Goal: Task Accomplishment & Management: Complete application form

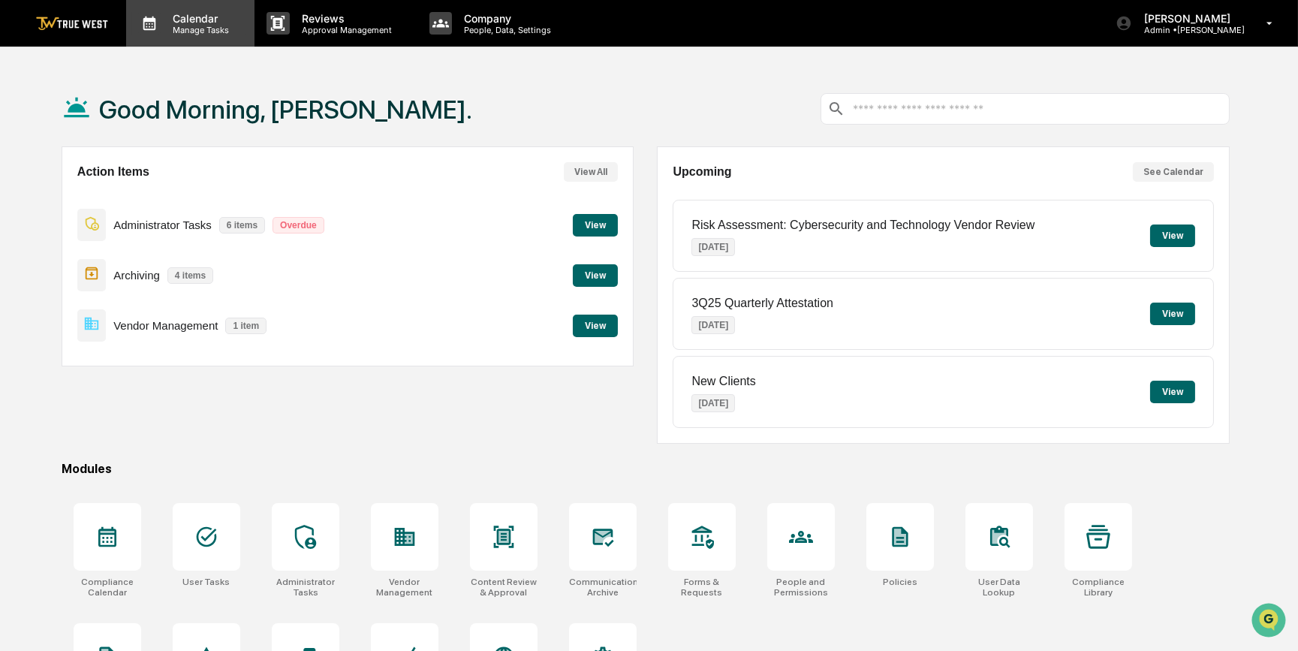
click at [194, 22] on p "Calendar" at bounding box center [199, 18] width 76 height 13
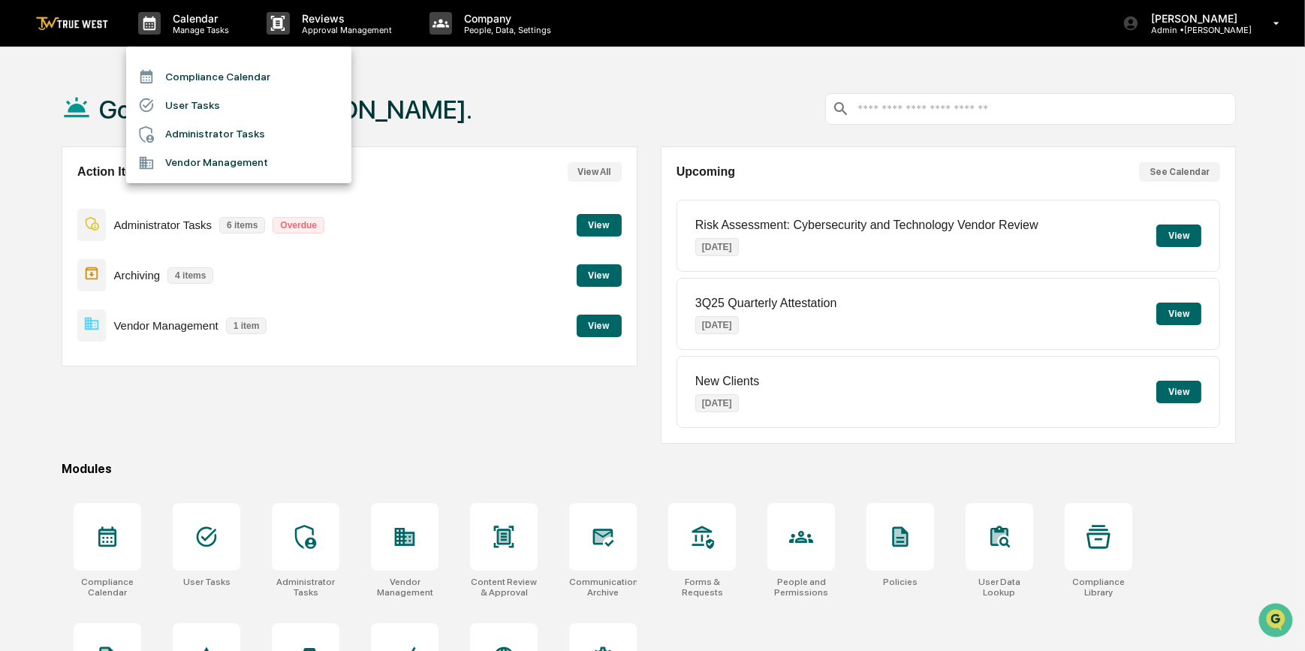
click at [192, 72] on li "Compliance Calendar" at bounding box center [238, 76] width 225 height 29
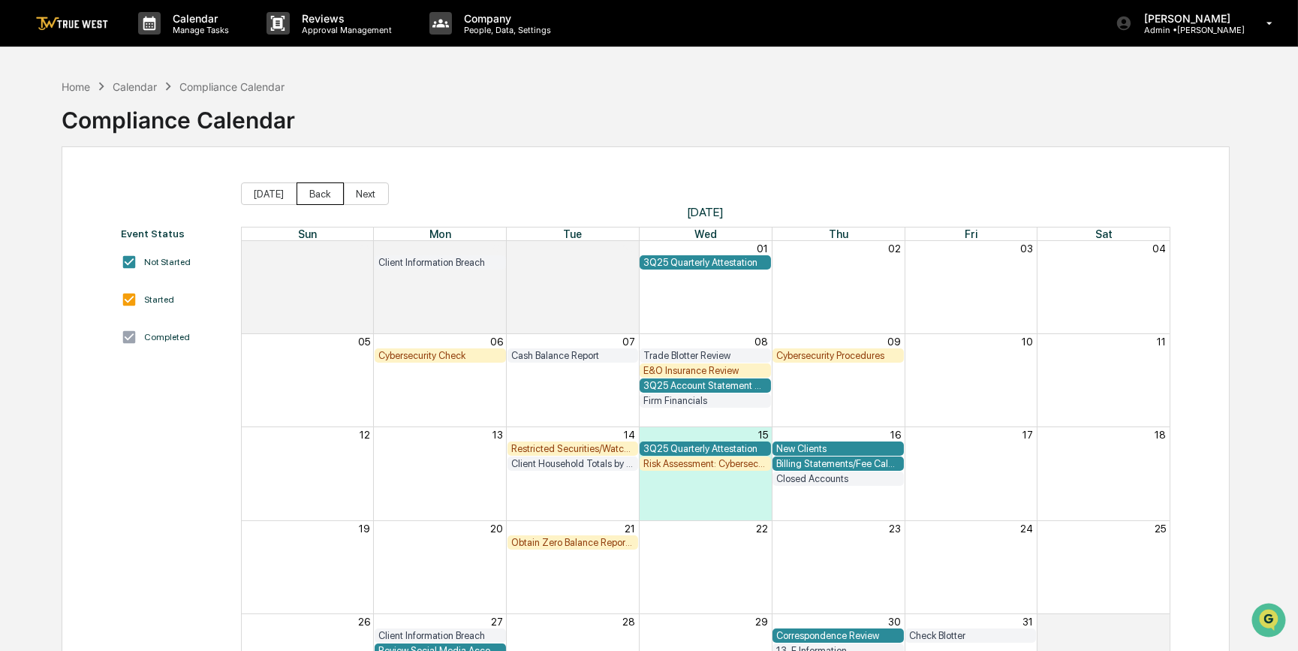
click at [315, 195] on button "Back" at bounding box center [320, 193] width 47 height 23
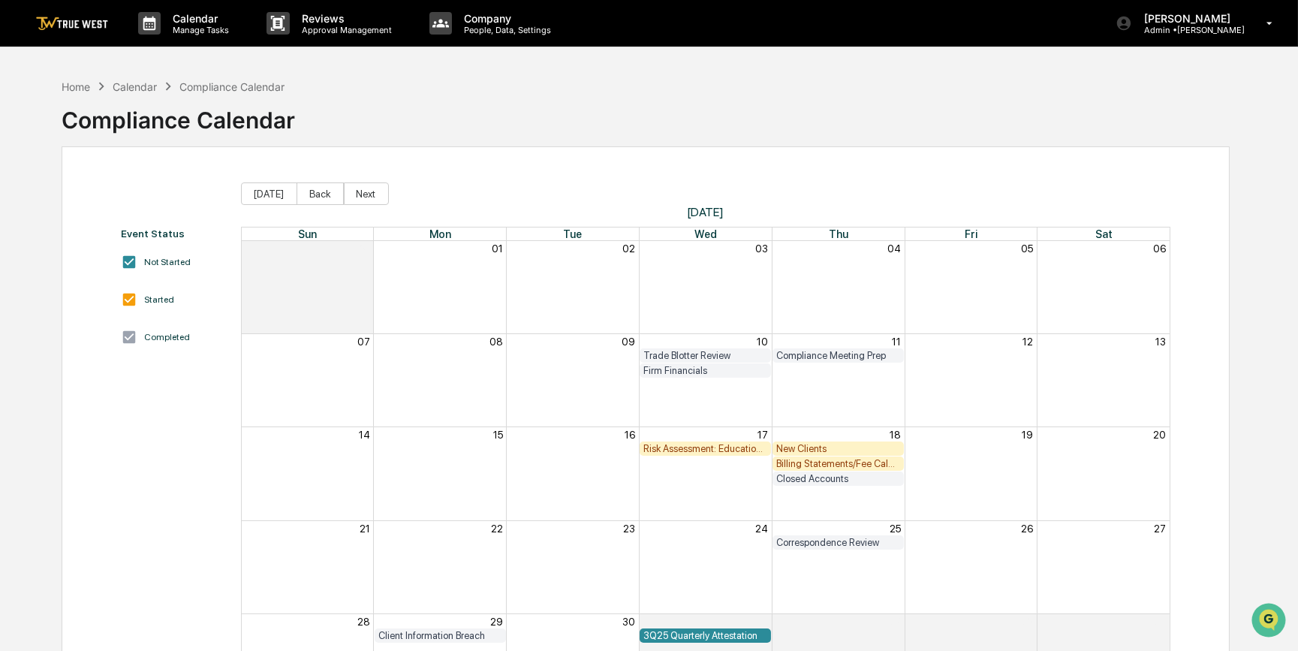
click at [801, 464] on div "Billing Statements/Fee Calculations Report" at bounding box center [838, 463] width 124 height 11
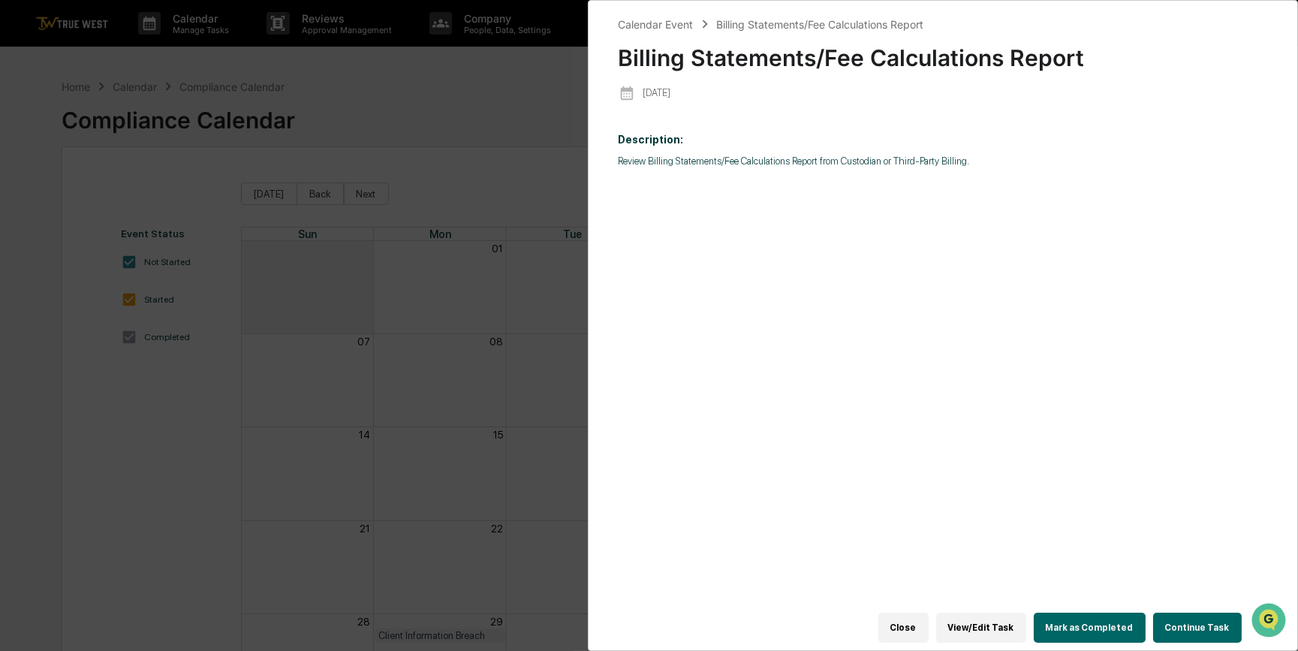
click at [1204, 626] on button "Continue Task" at bounding box center [1197, 628] width 89 height 30
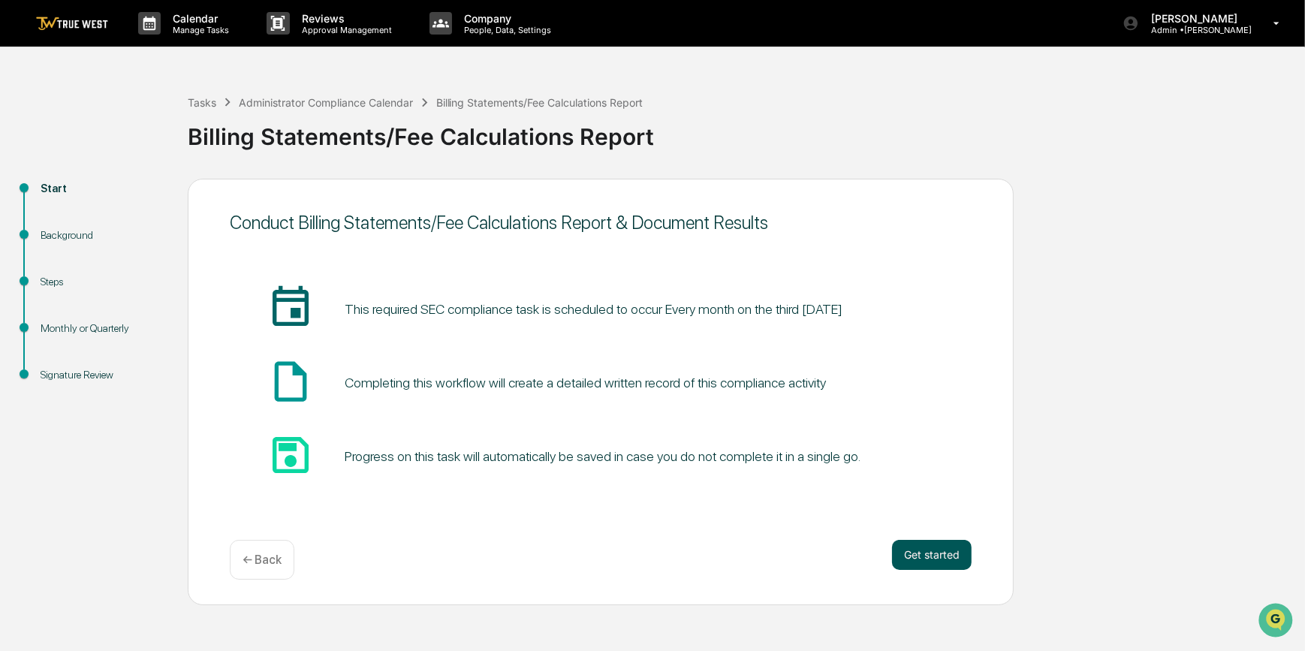
click at [941, 555] on button "Get started" at bounding box center [932, 555] width 80 height 30
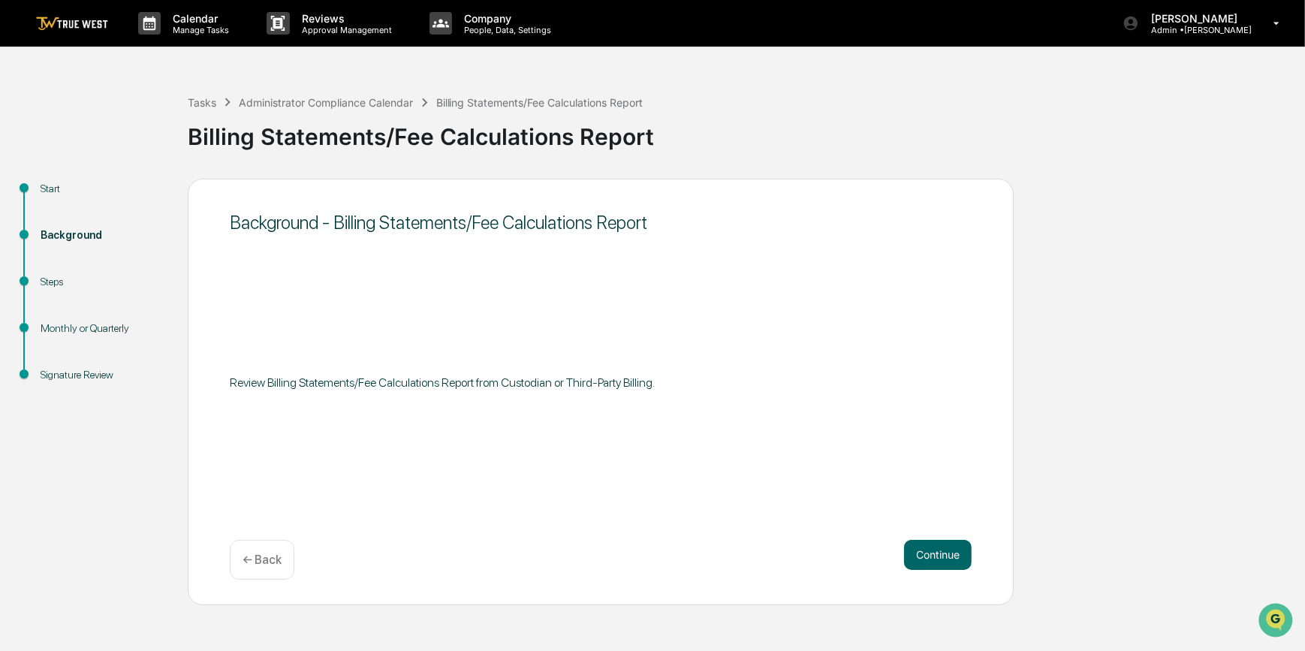
click at [941, 555] on button "Continue" at bounding box center [938, 555] width 68 height 30
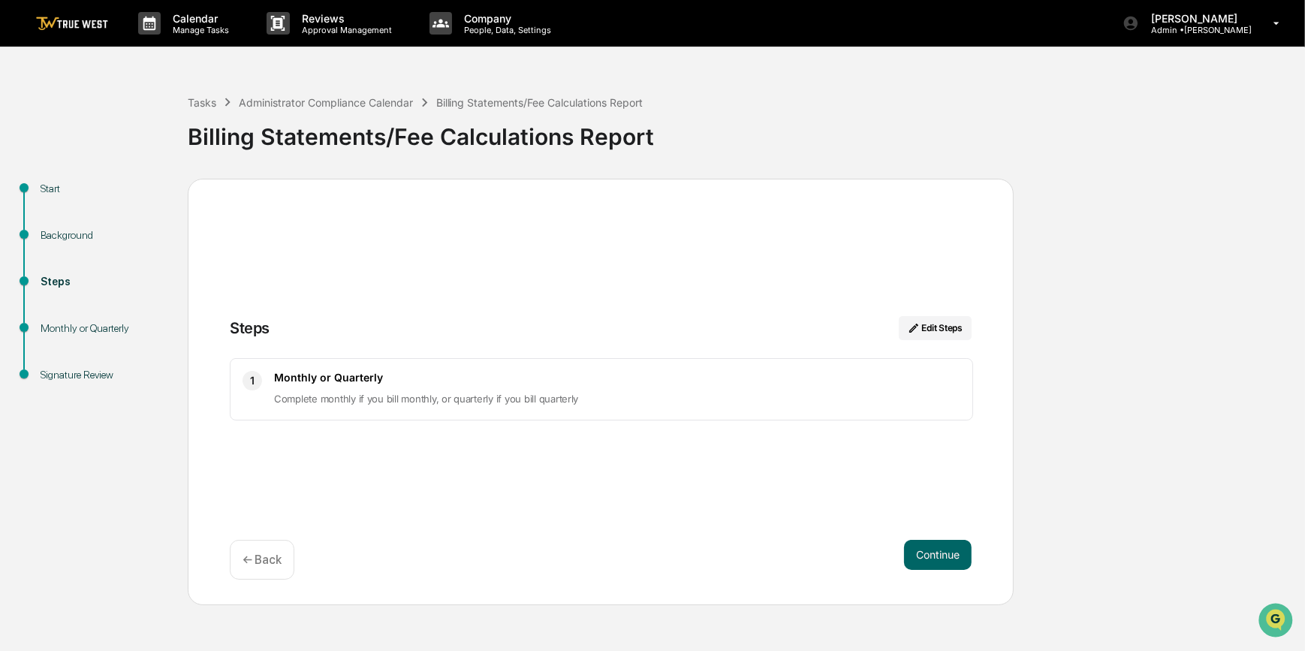
click at [941, 555] on button "Continue" at bounding box center [938, 555] width 68 height 30
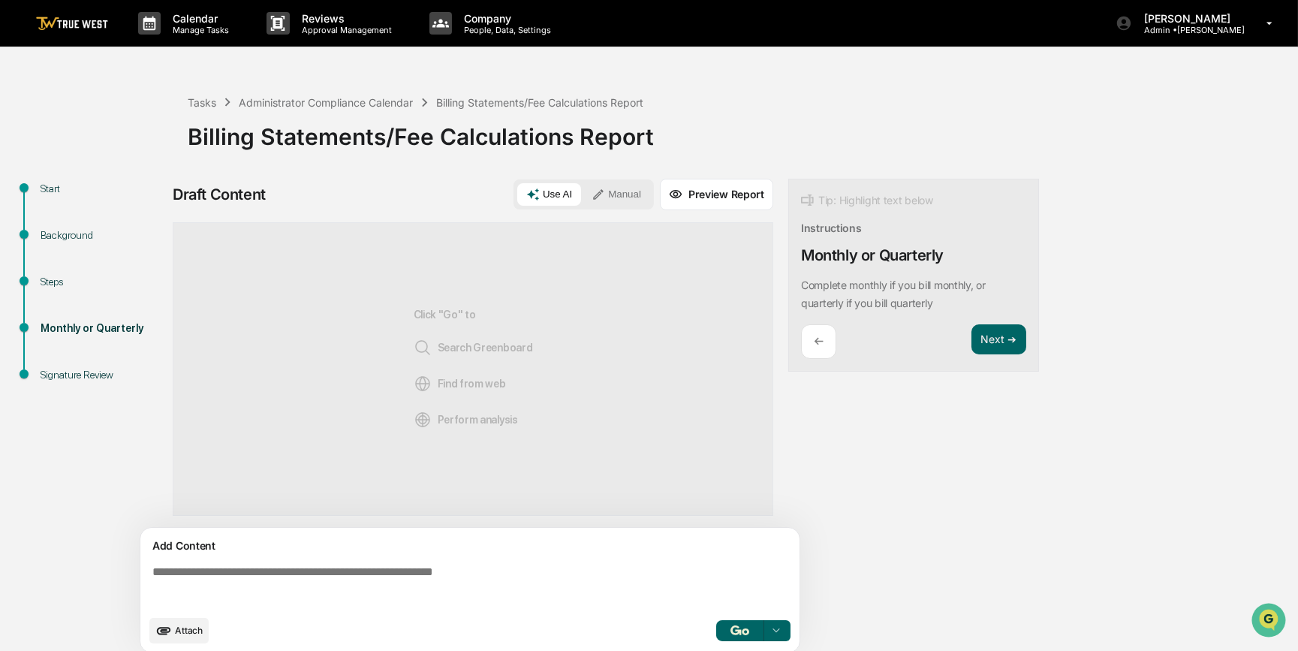
click at [598, 567] on textarea at bounding box center [472, 586] width 653 height 54
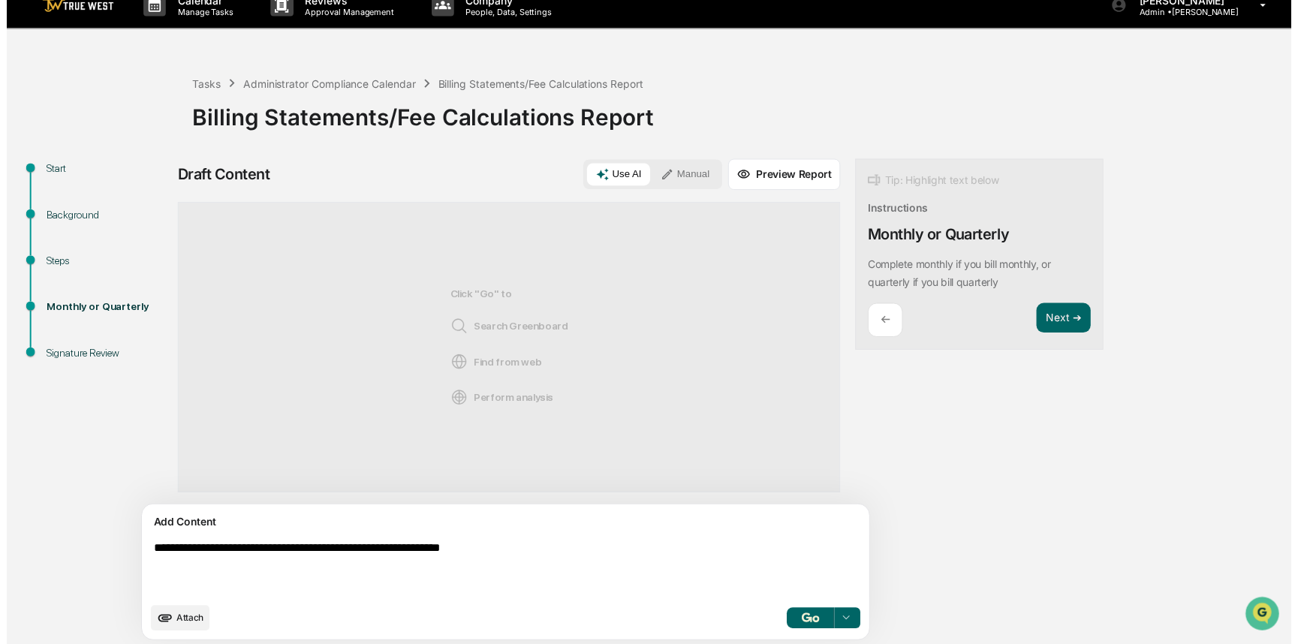
scroll to position [23, 0]
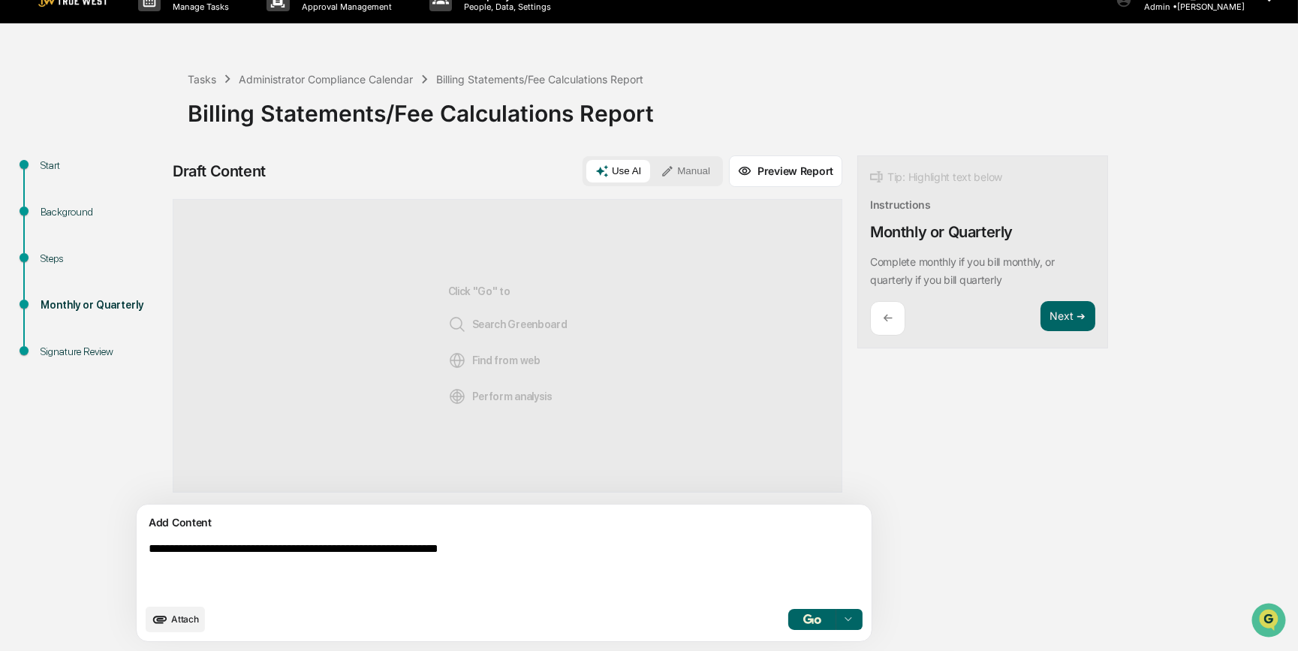
type textarea "**********"
click at [652, 170] on button "Manual" at bounding box center [686, 171] width 68 height 23
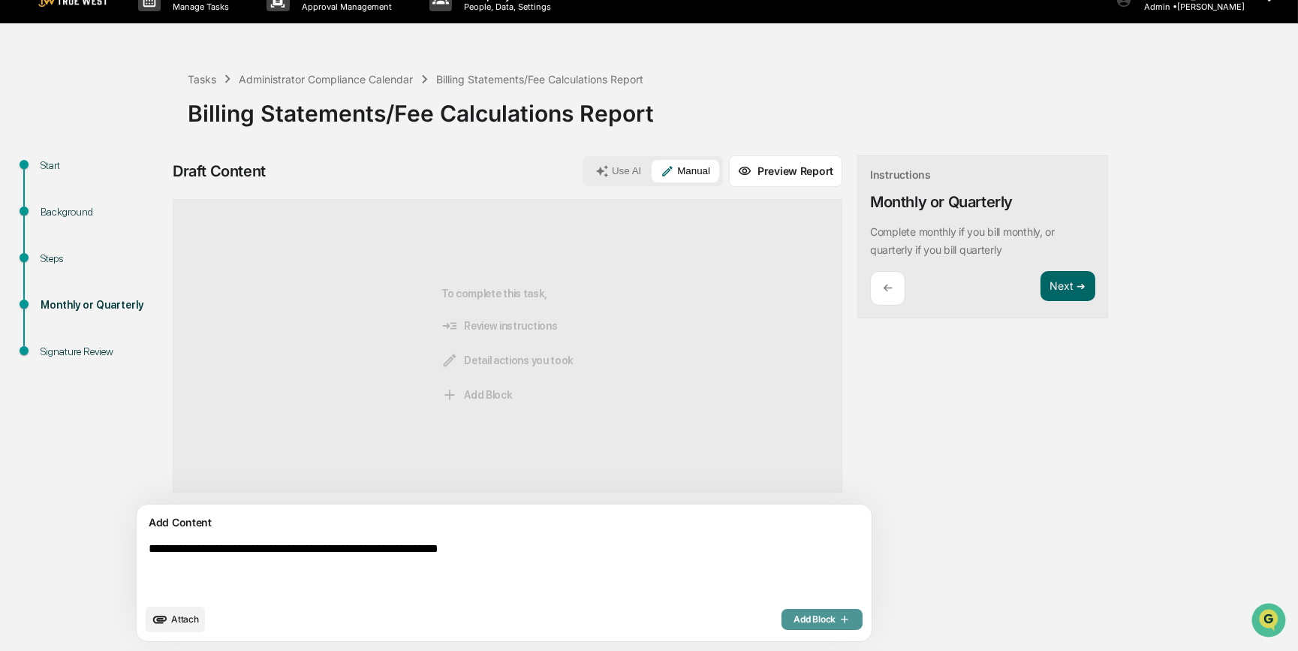
click at [794, 617] on span "Add Block" at bounding box center [822, 619] width 57 height 12
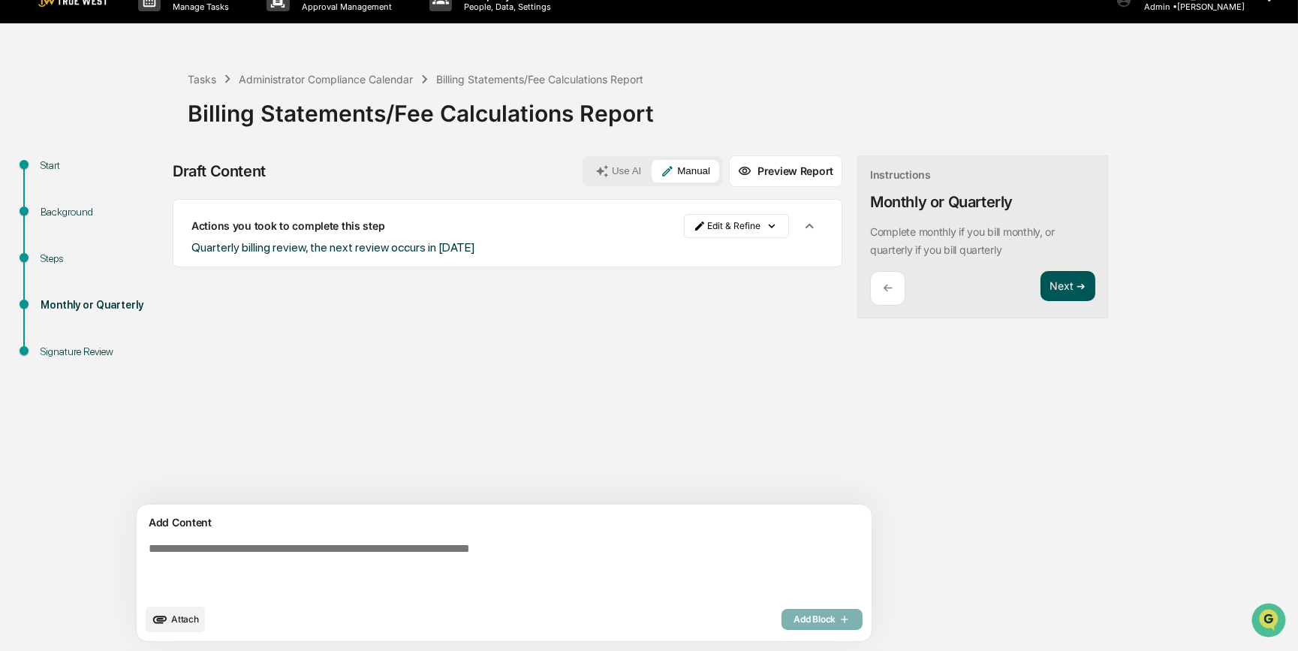
click at [1041, 288] on button "Next ➔" at bounding box center [1068, 286] width 55 height 31
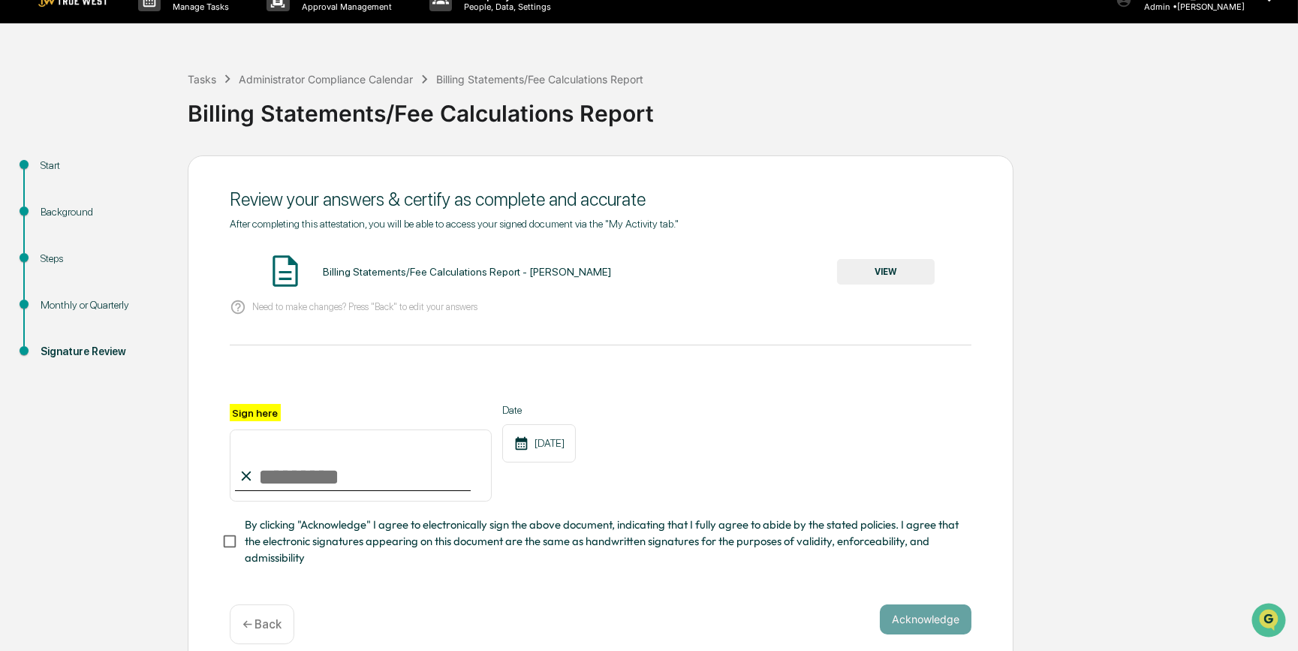
click at [289, 472] on input "Sign here" at bounding box center [361, 466] width 262 height 72
type input "*********"
click at [870, 270] on button "VIEW" at bounding box center [886, 272] width 98 height 26
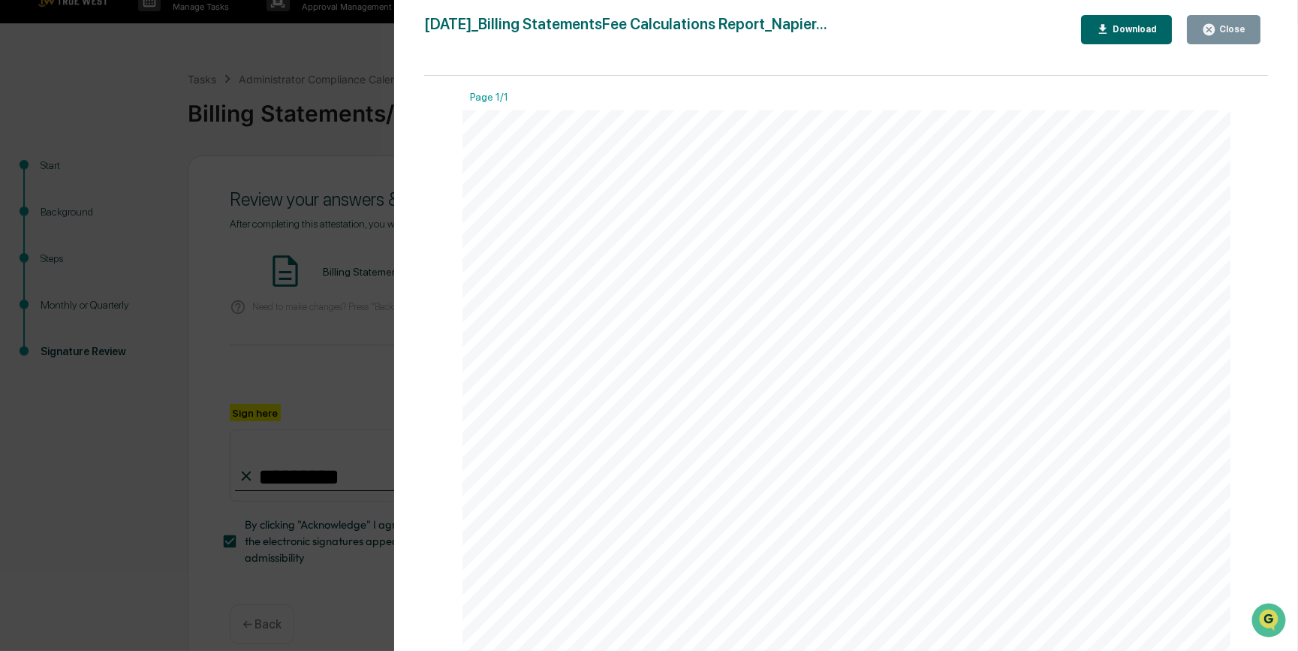
click at [335, 354] on div "Version History [DATE] 04:23 PM [PERSON_NAME] [DATE]_Billing StatementsFee Calc…" at bounding box center [649, 325] width 1298 height 651
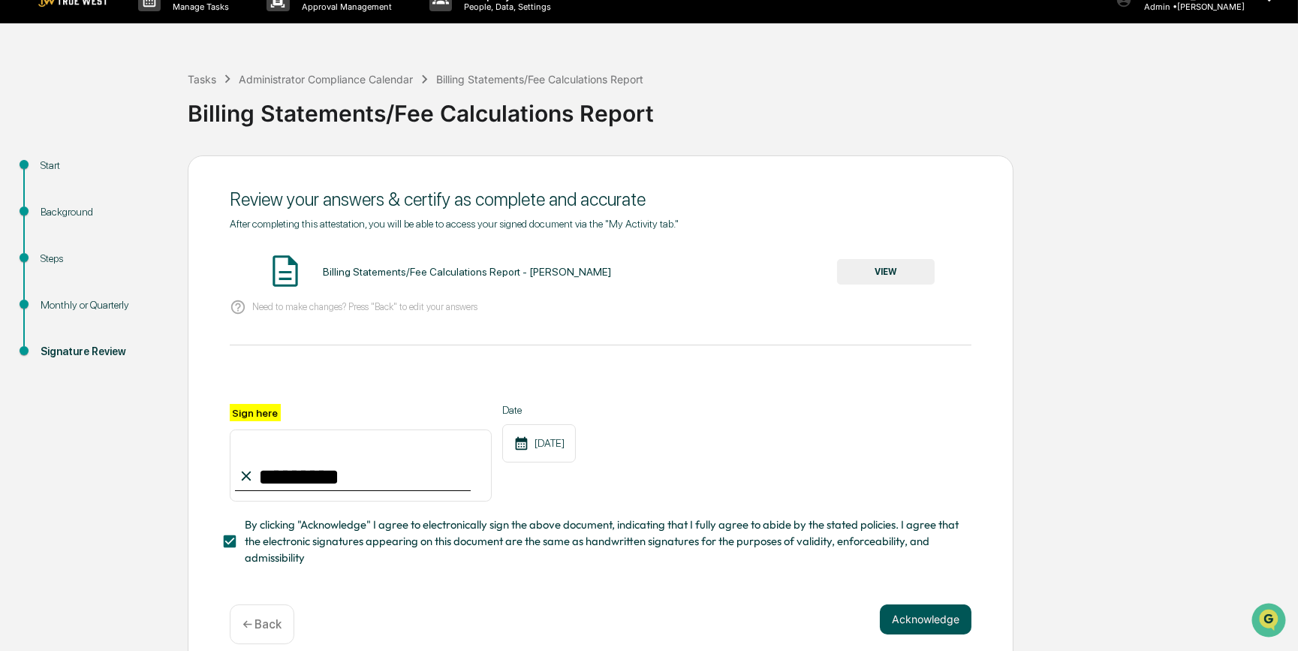
click at [906, 625] on button "Acknowledge" at bounding box center [926, 619] width 92 height 30
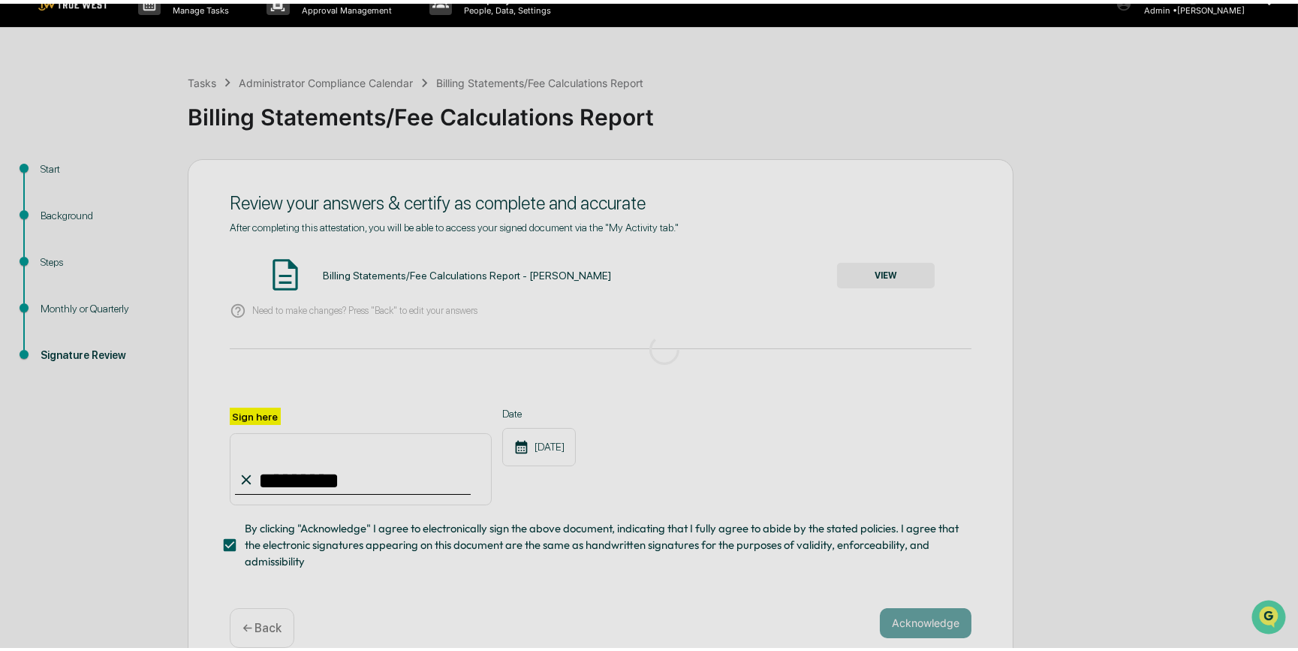
scroll to position [0, 0]
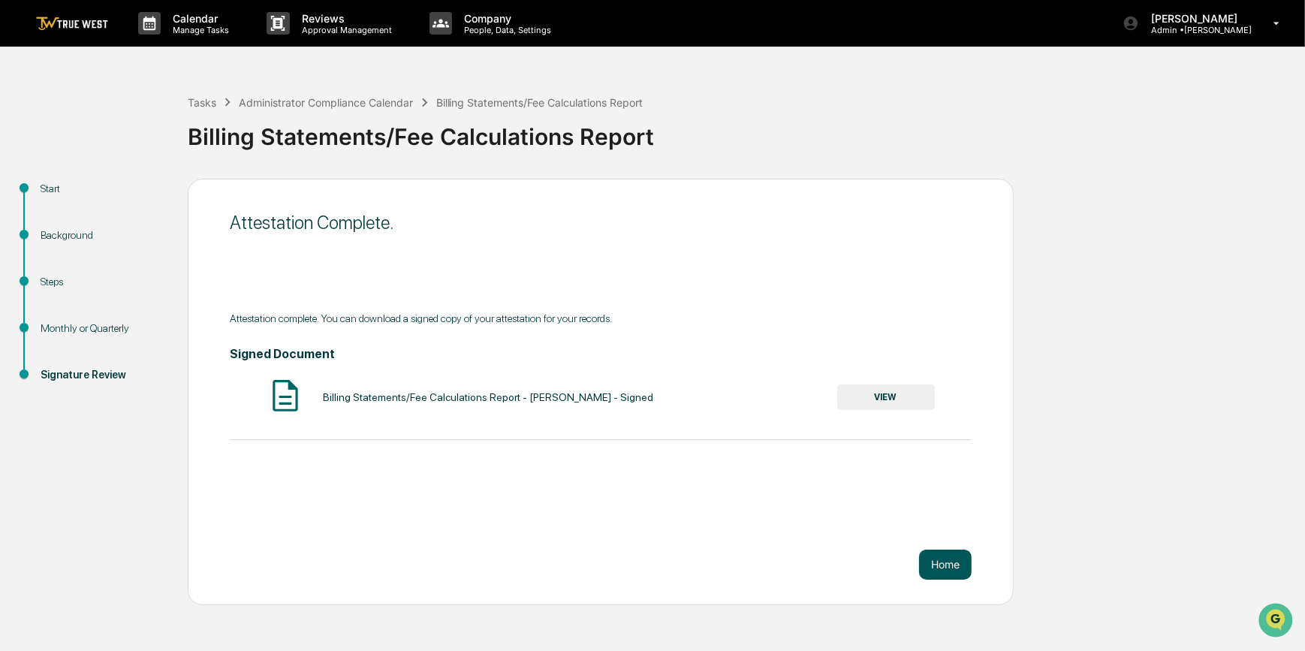
click at [941, 566] on button "Home" at bounding box center [945, 565] width 53 height 30
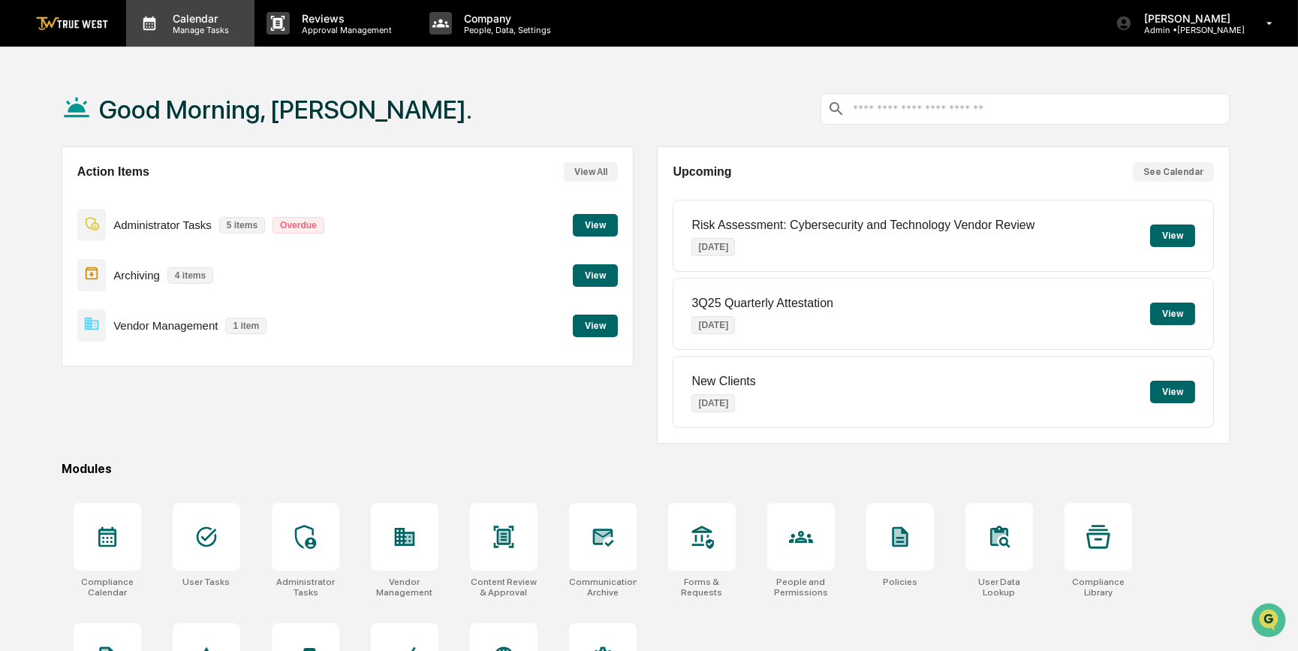
click at [187, 21] on p "Calendar" at bounding box center [199, 18] width 76 height 13
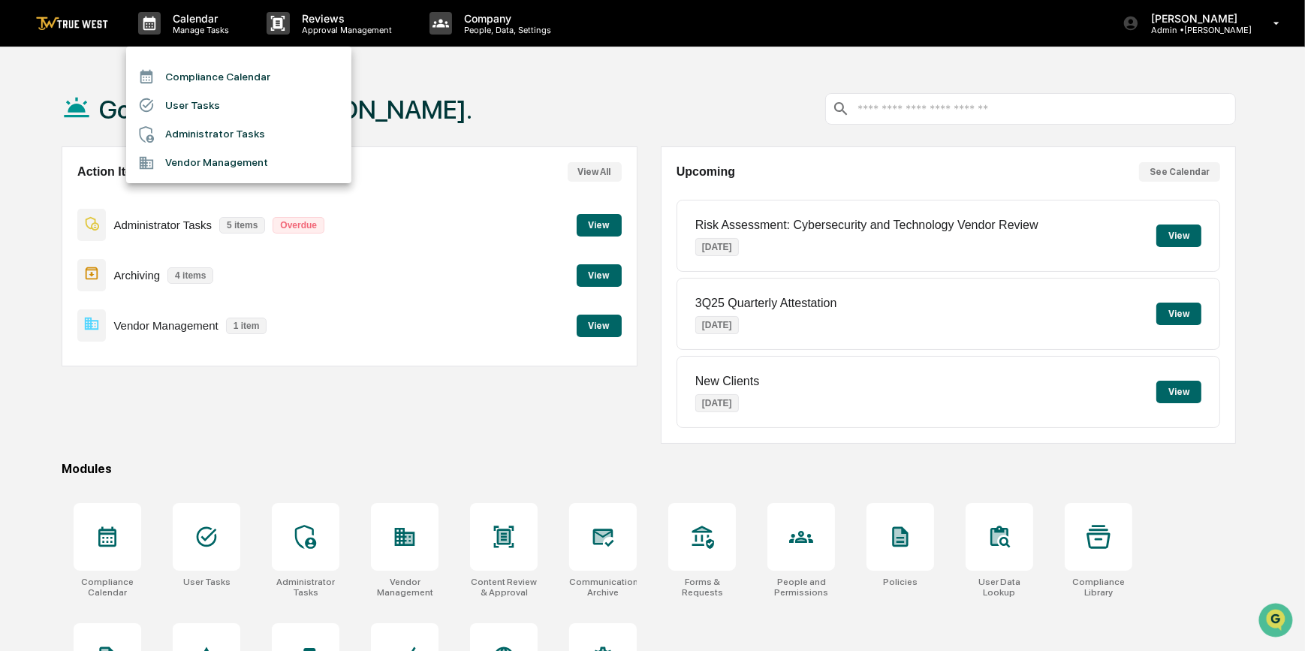
click at [188, 76] on li "Compliance Calendar" at bounding box center [238, 76] width 225 height 29
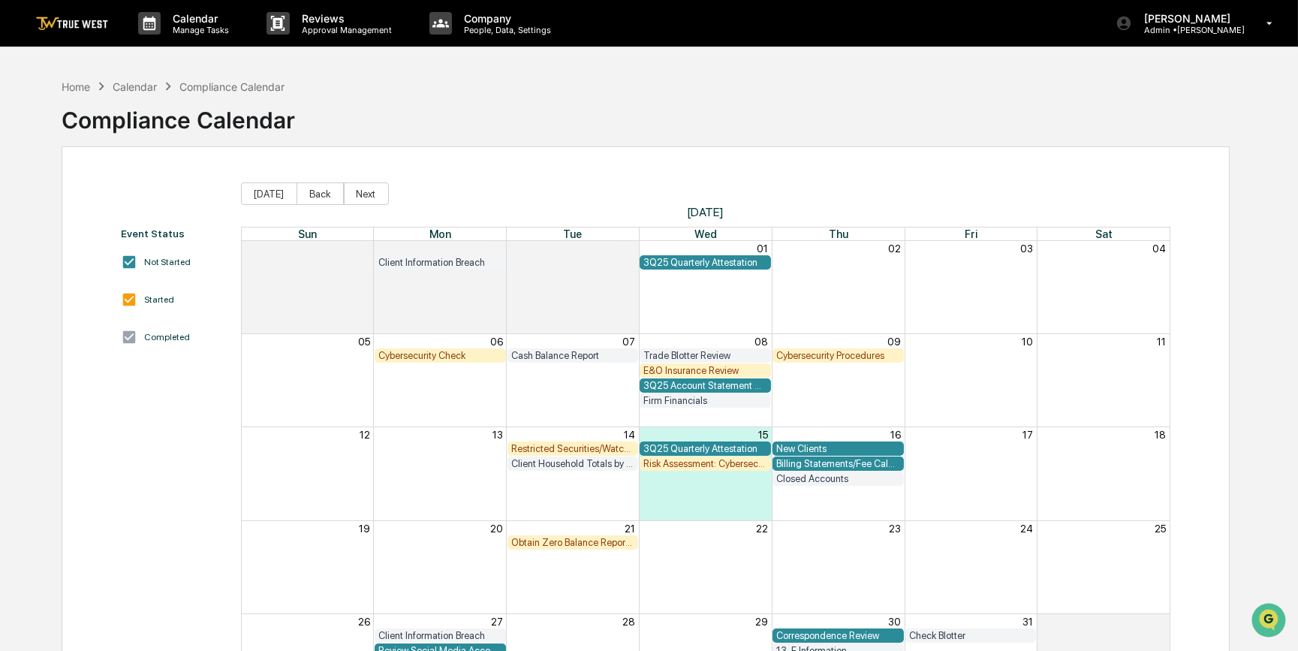
click at [579, 448] on div "Restricted Securities/Watchlist" at bounding box center [573, 448] width 124 height 11
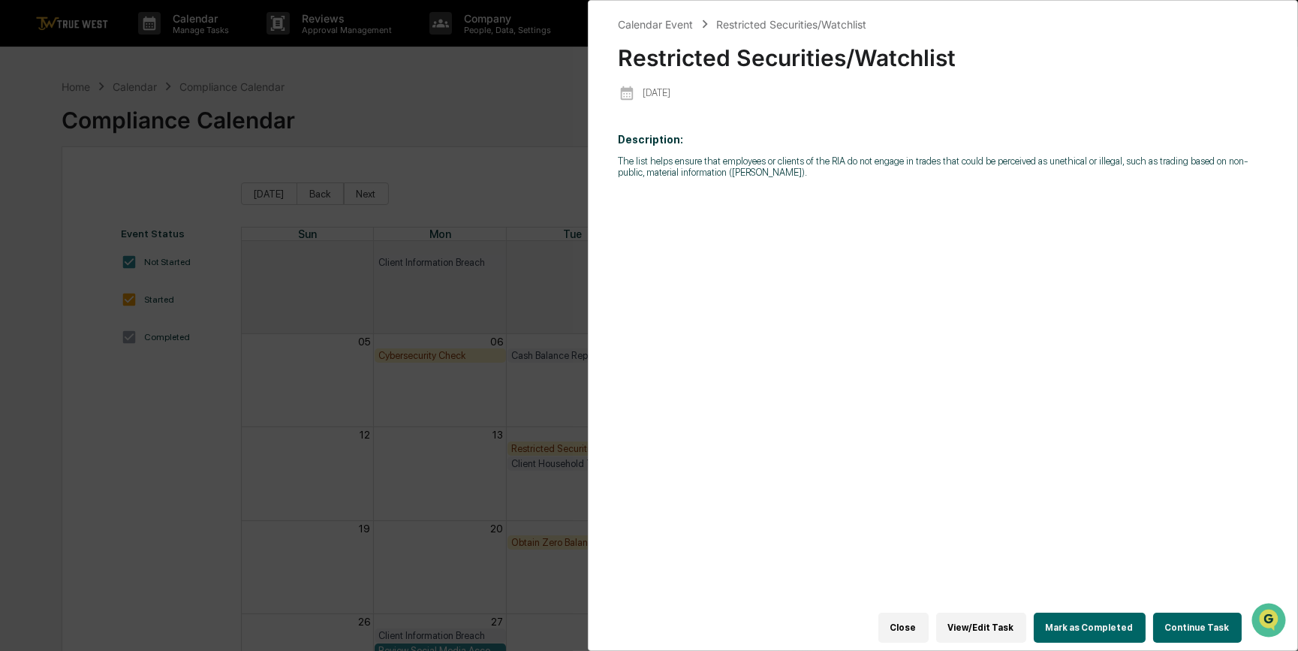
click at [1184, 624] on button "Continue Task" at bounding box center [1197, 628] width 89 height 30
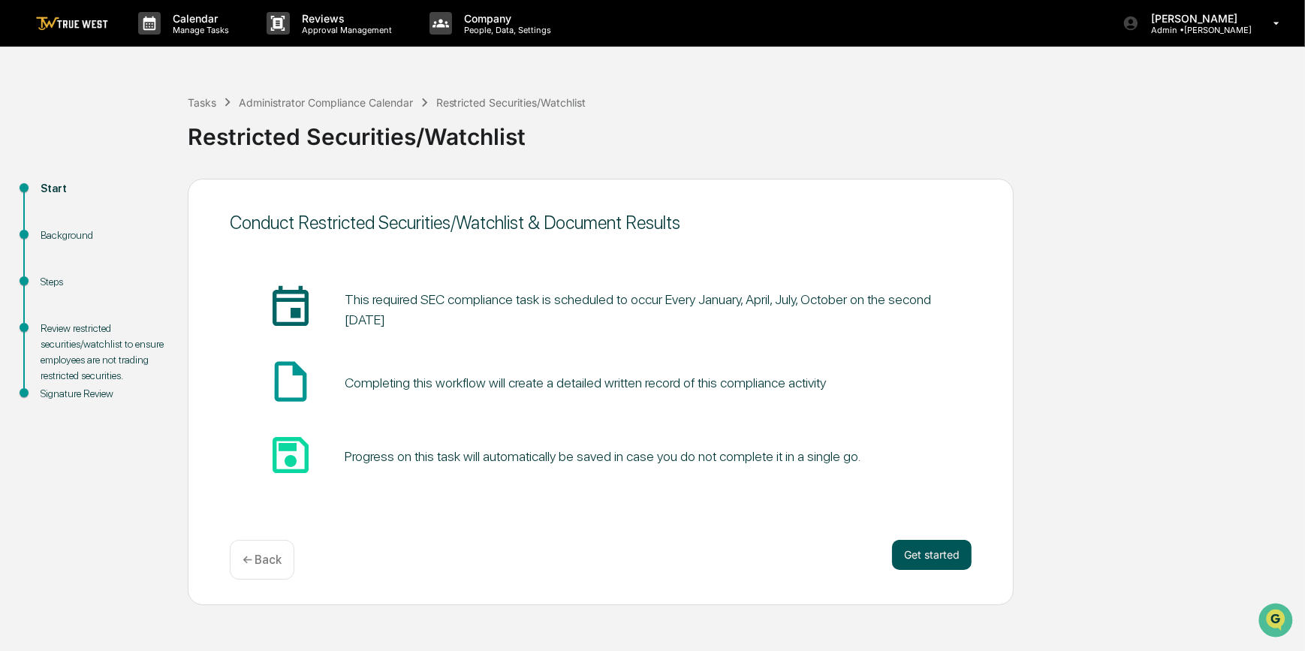
click at [945, 555] on button "Get started" at bounding box center [932, 555] width 80 height 30
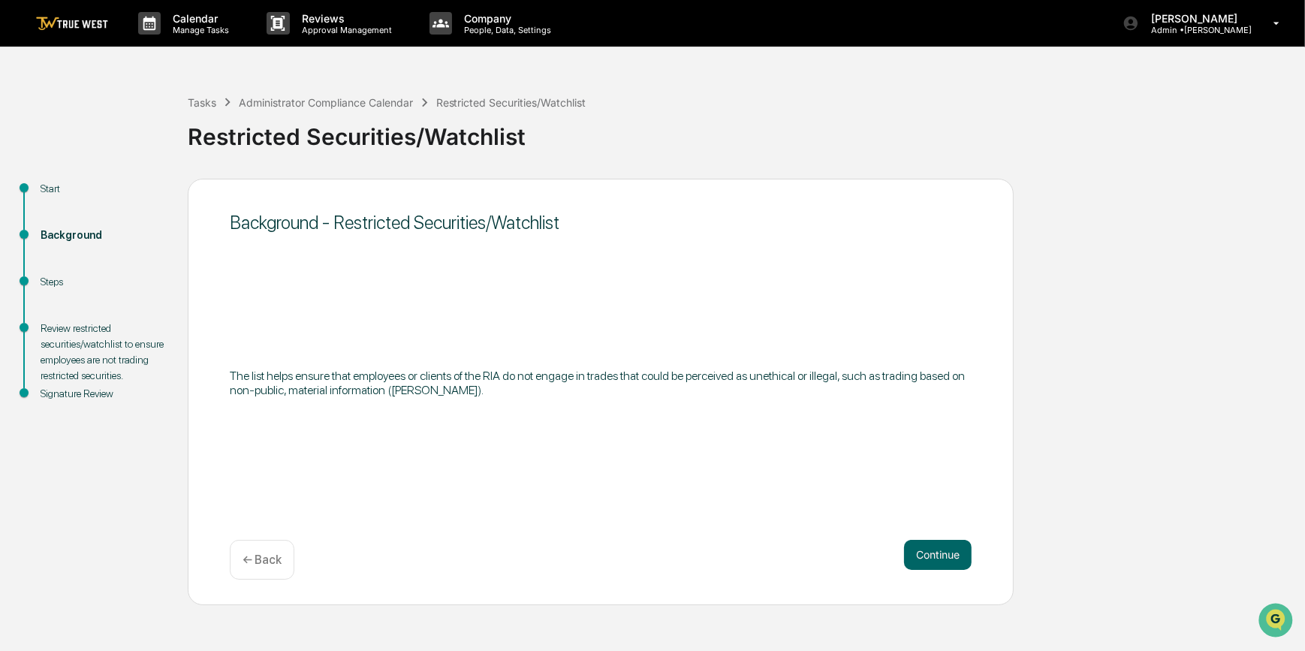
click at [945, 555] on button "Continue" at bounding box center [938, 555] width 68 height 30
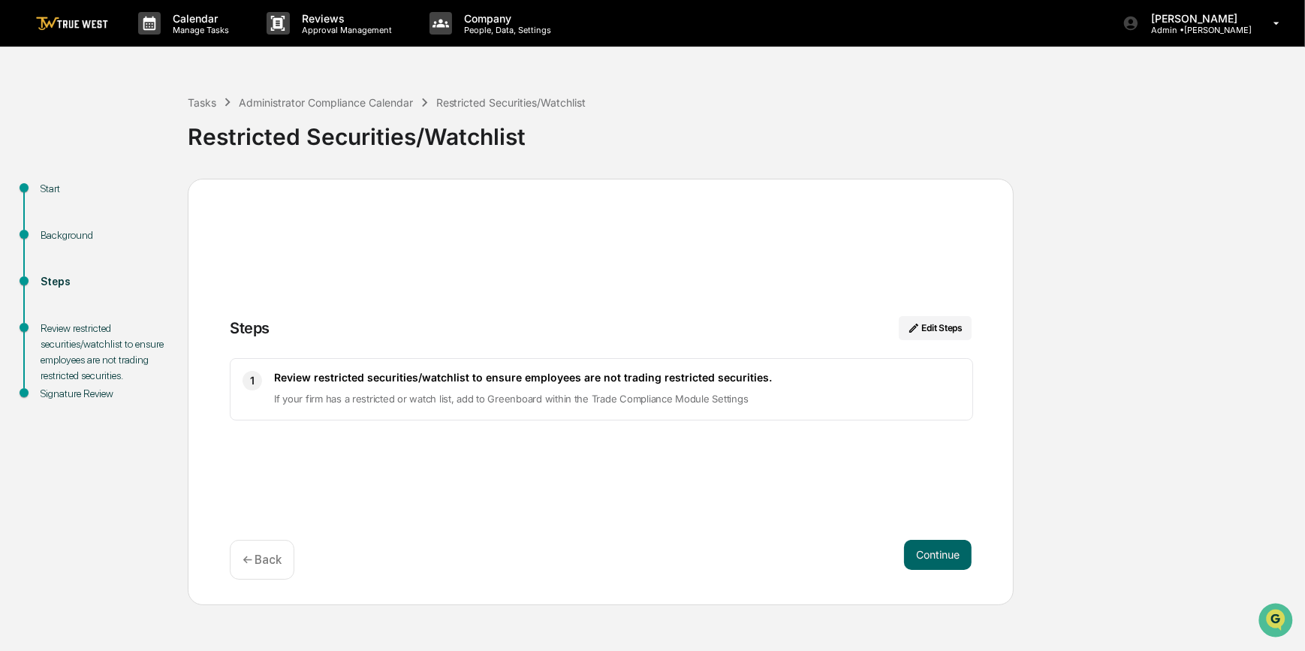
click at [945, 555] on button "Continue" at bounding box center [938, 555] width 68 height 30
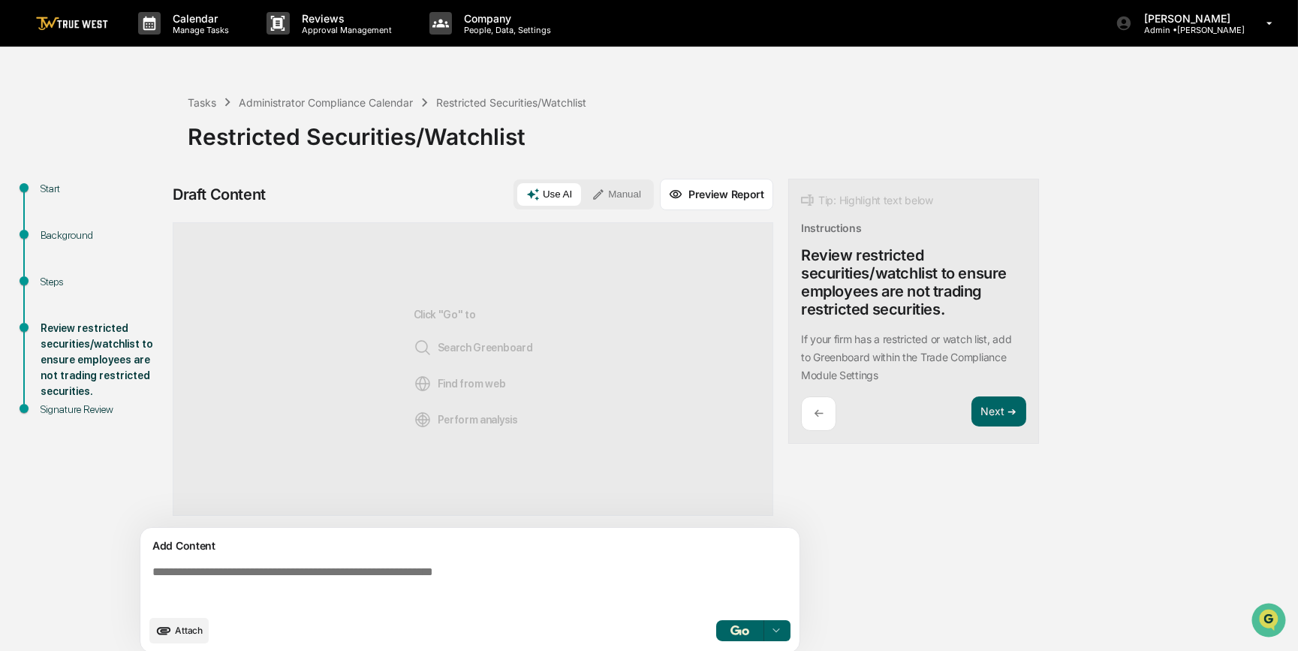
click at [422, 576] on textarea at bounding box center [472, 586] width 653 height 54
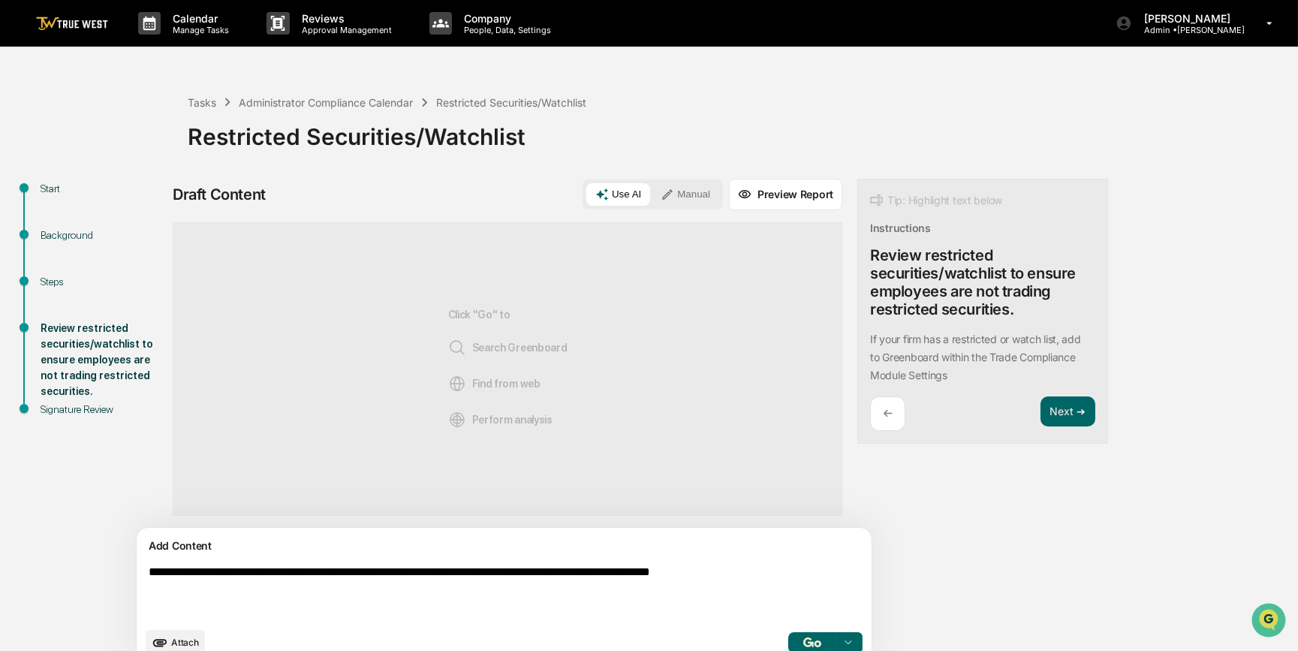
type textarea "**********"
click at [652, 197] on button "Manual" at bounding box center [686, 194] width 68 height 23
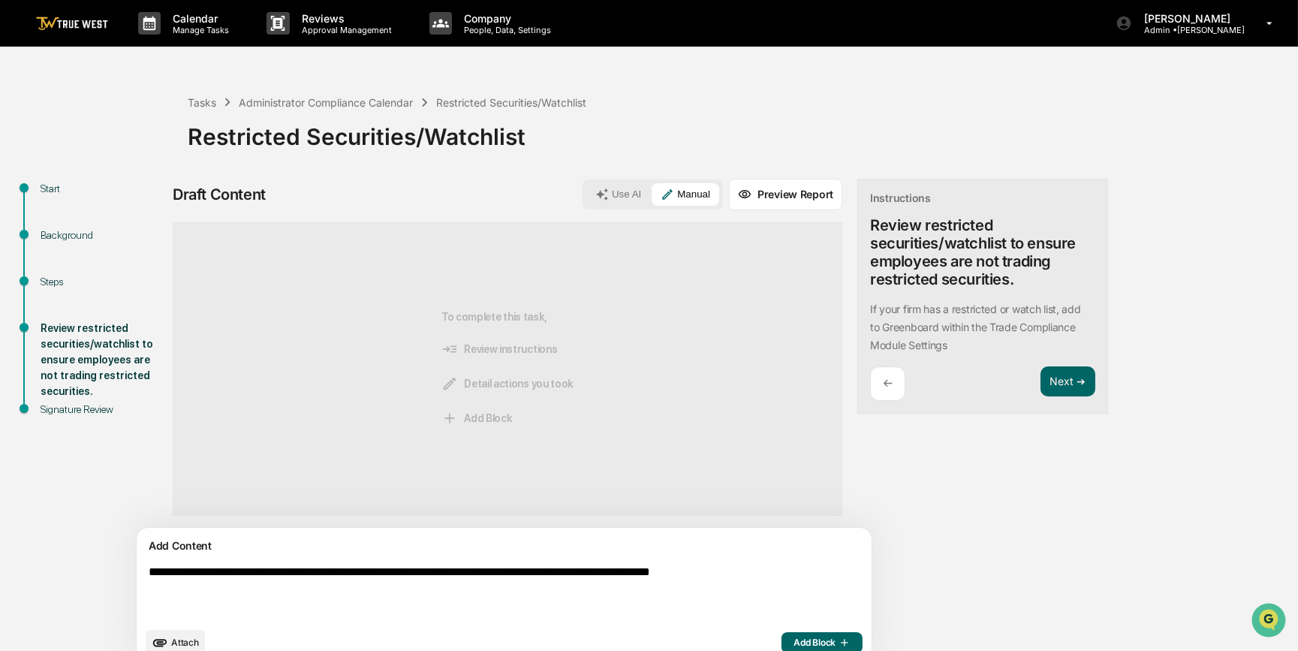
click at [794, 638] on span "Add Block" at bounding box center [822, 643] width 57 height 12
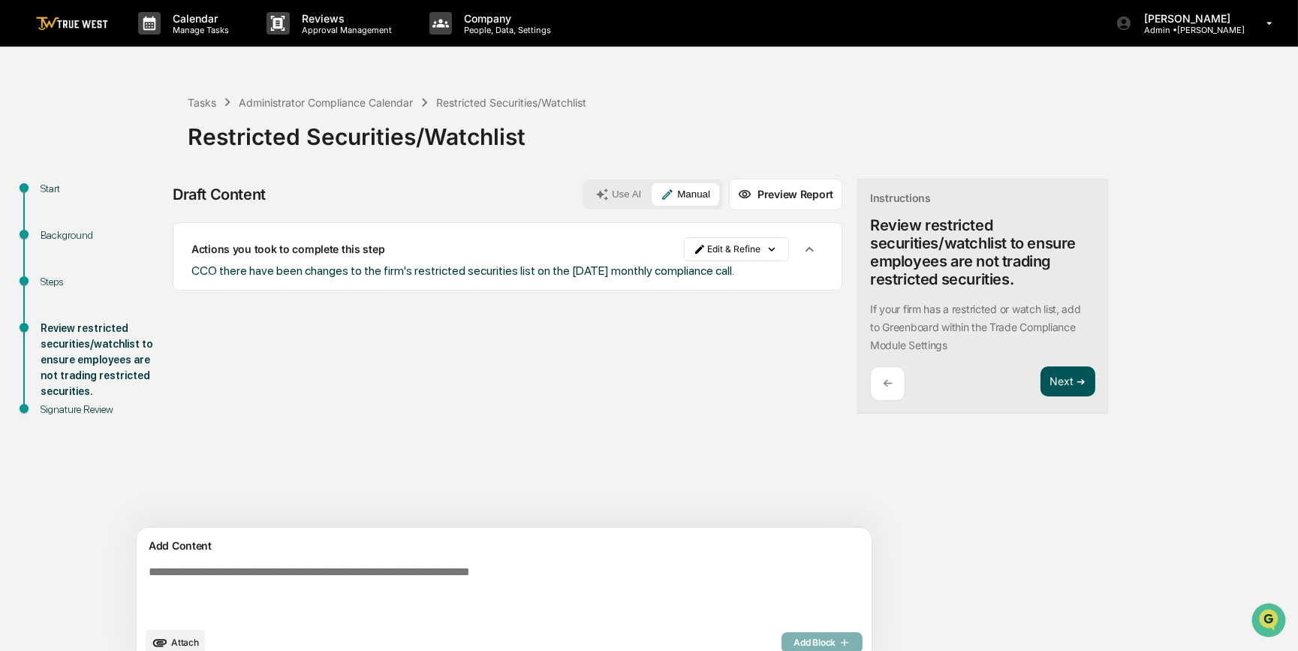
click at [1041, 384] on button "Next ➔" at bounding box center [1068, 381] width 55 height 31
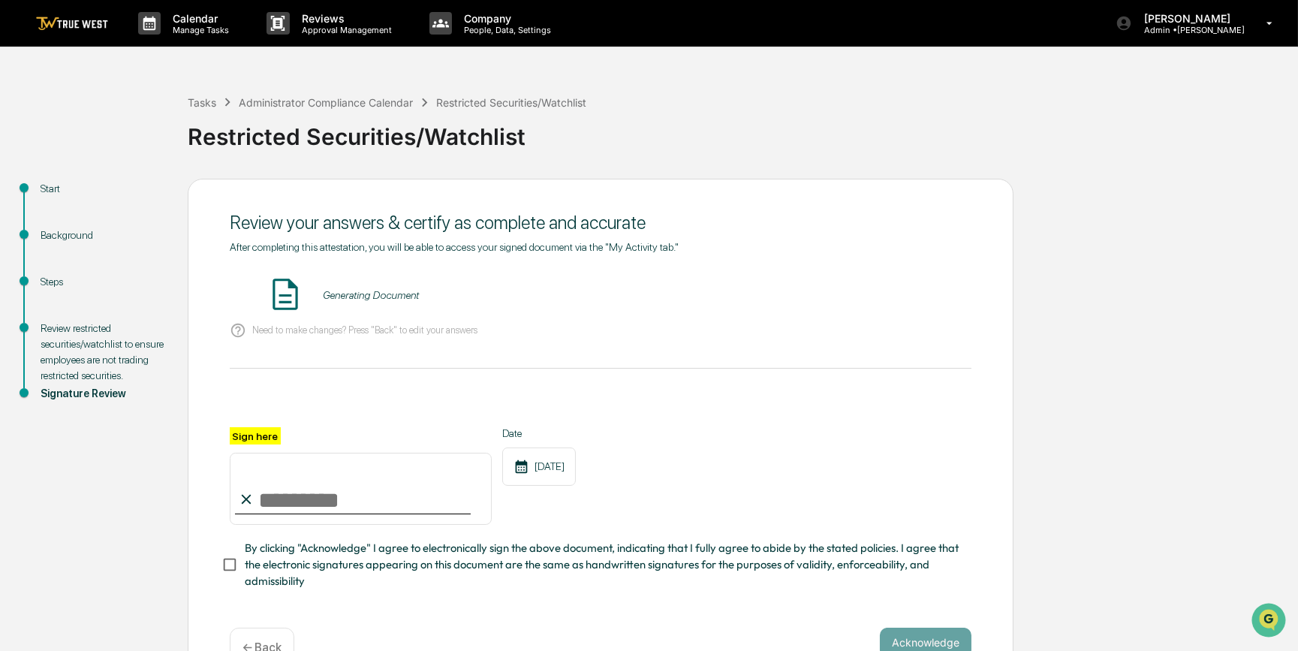
click at [310, 496] on input "Sign here" at bounding box center [361, 489] width 262 height 72
type input "*********"
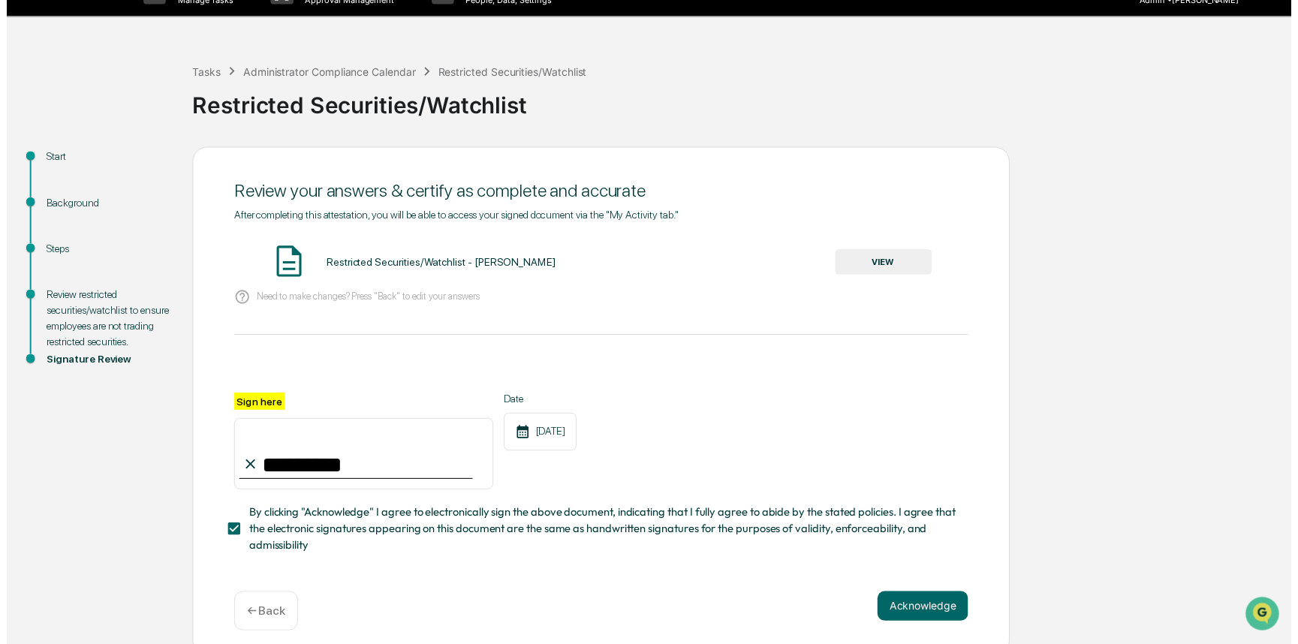
scroll to position [47, 0]
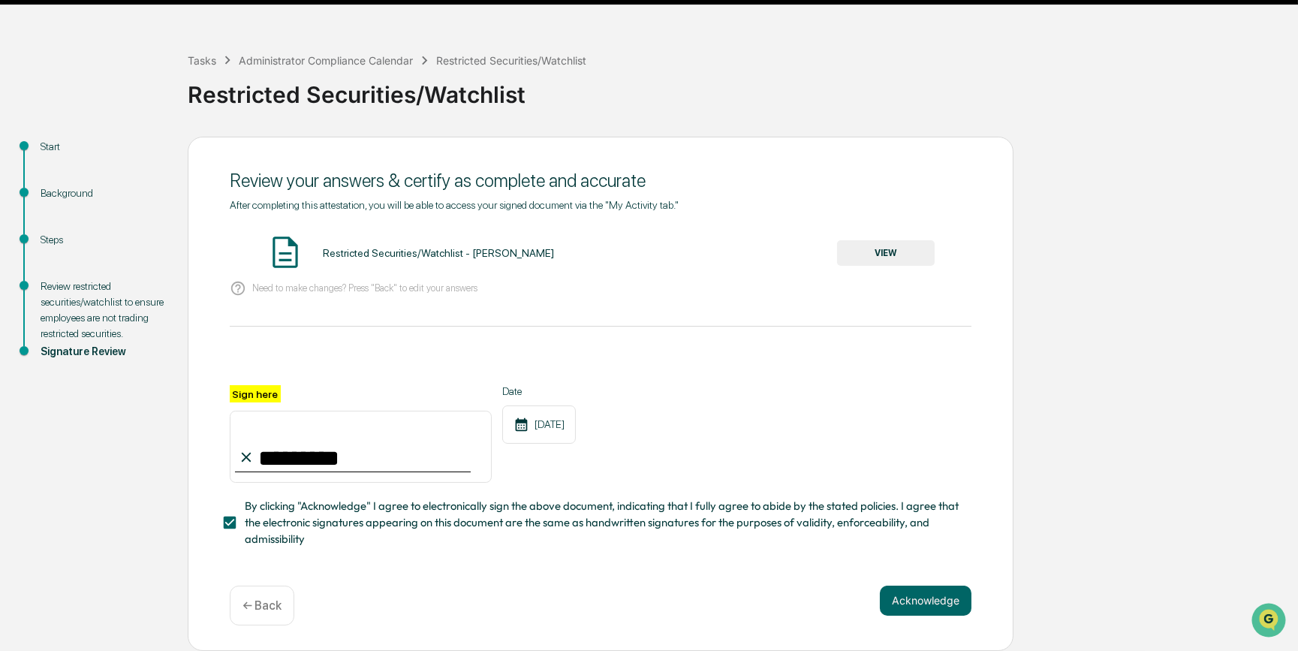
click at [879, 248] on button "VIEW" at bounding box center [886, 253] width 98 height 26
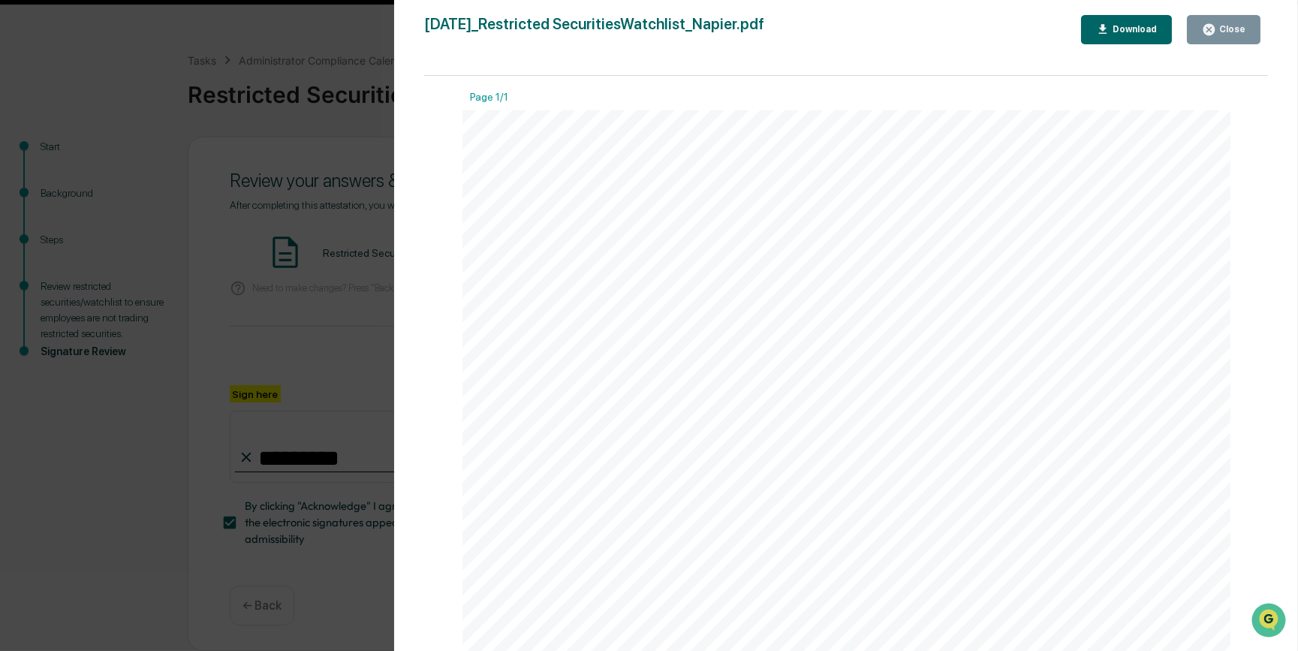
click at [340, 293] on div "Version History [DATE] 04:24 PM [PERSON_NAME] [DATE]_Restricted SecuritiesWatch…" at bounding box center [649, 325] width 1298 height 651
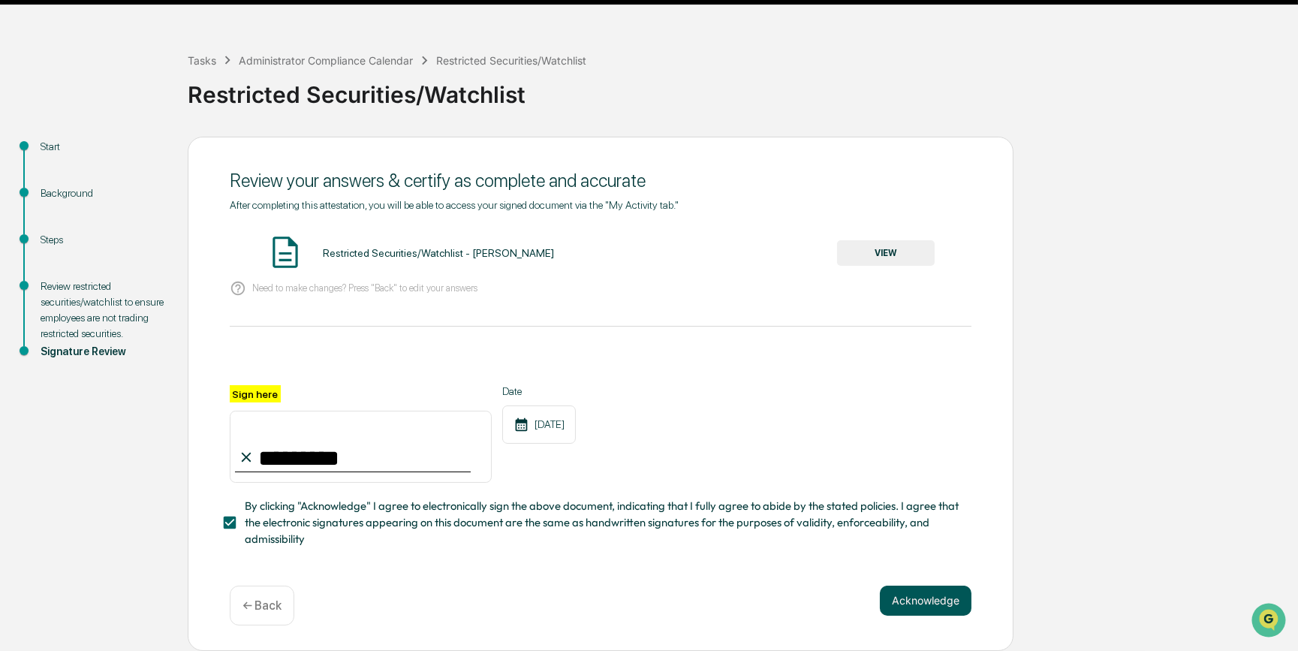
click at [920, 605] on button "Acknowledge" at bounding box center [926, 601] width 92 height 30
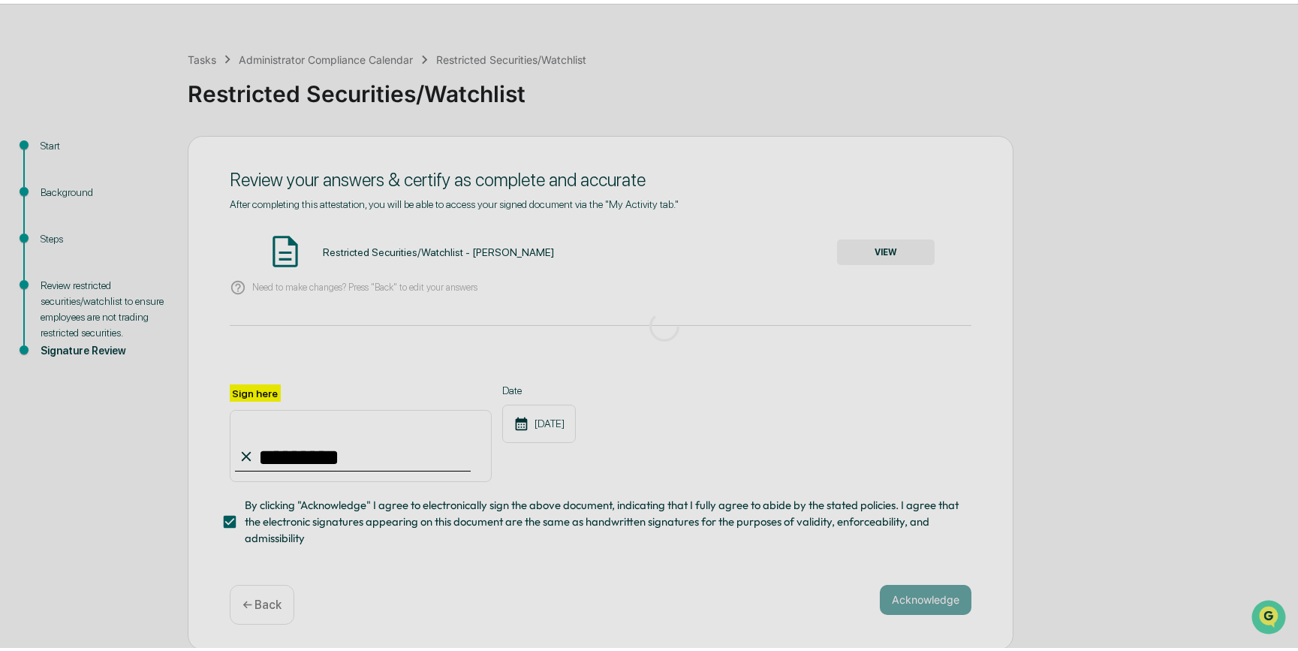
scroll to position [0, 0]
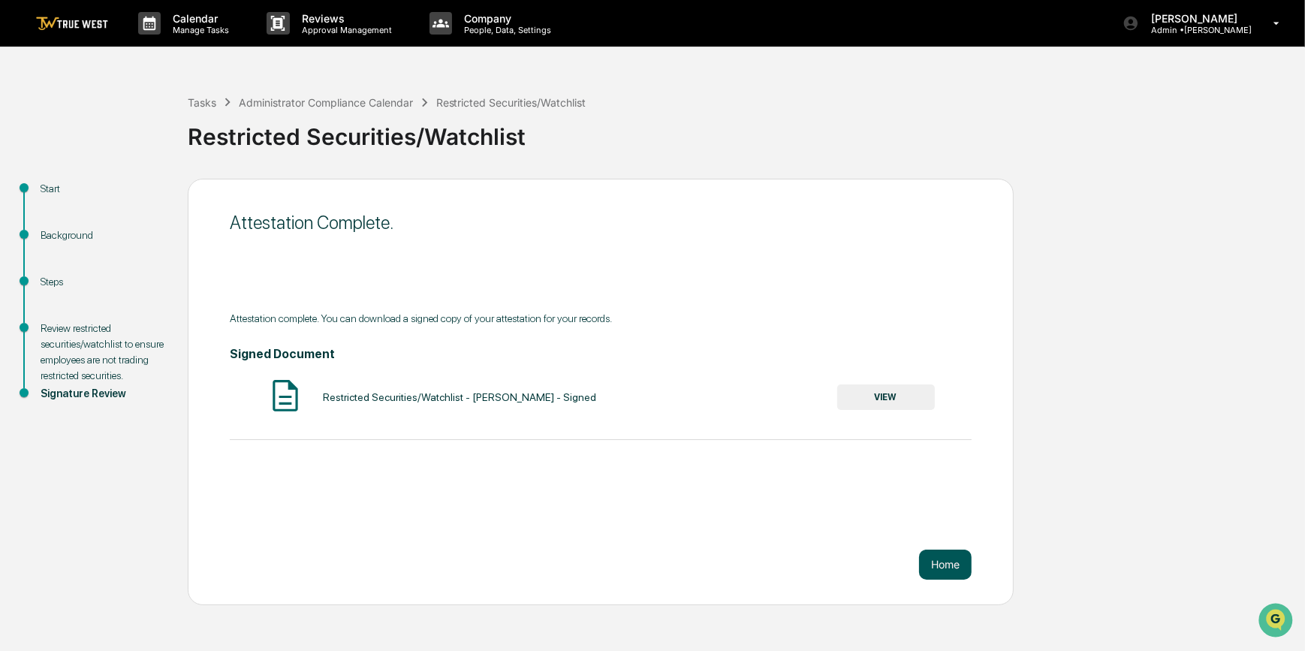
click at [943, 565] on button "Home" at bounding box center [945, 565] width 53 height 30
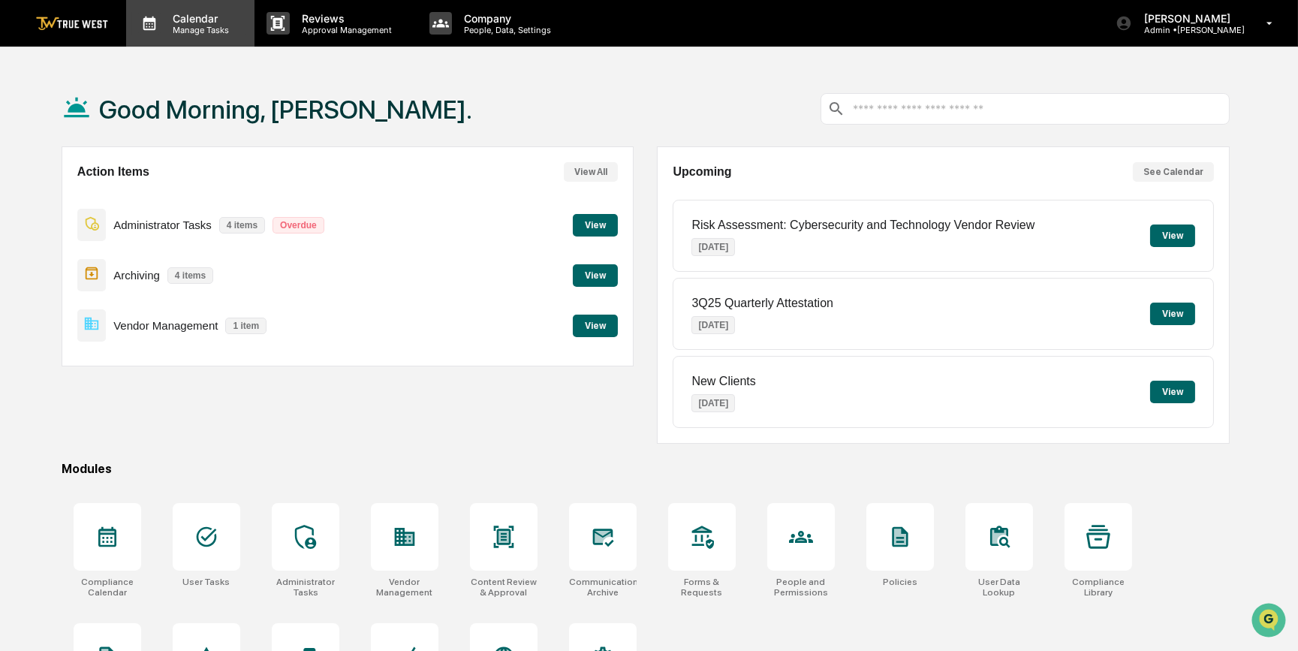
click at [196, 20] on p "Calendar" at bounding box center [199, 18] width 76 height 13
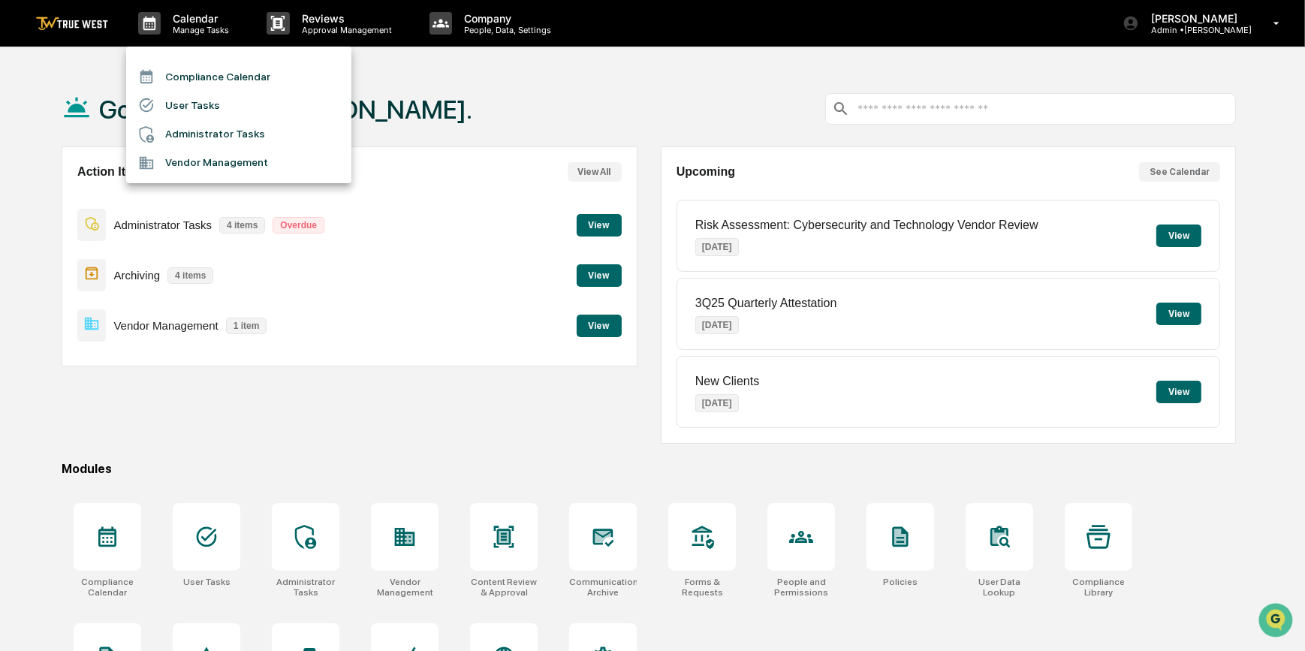
click at [203, 87] on li "Compliance Calendar" at bounding box center [238, 76] width 225 height 29
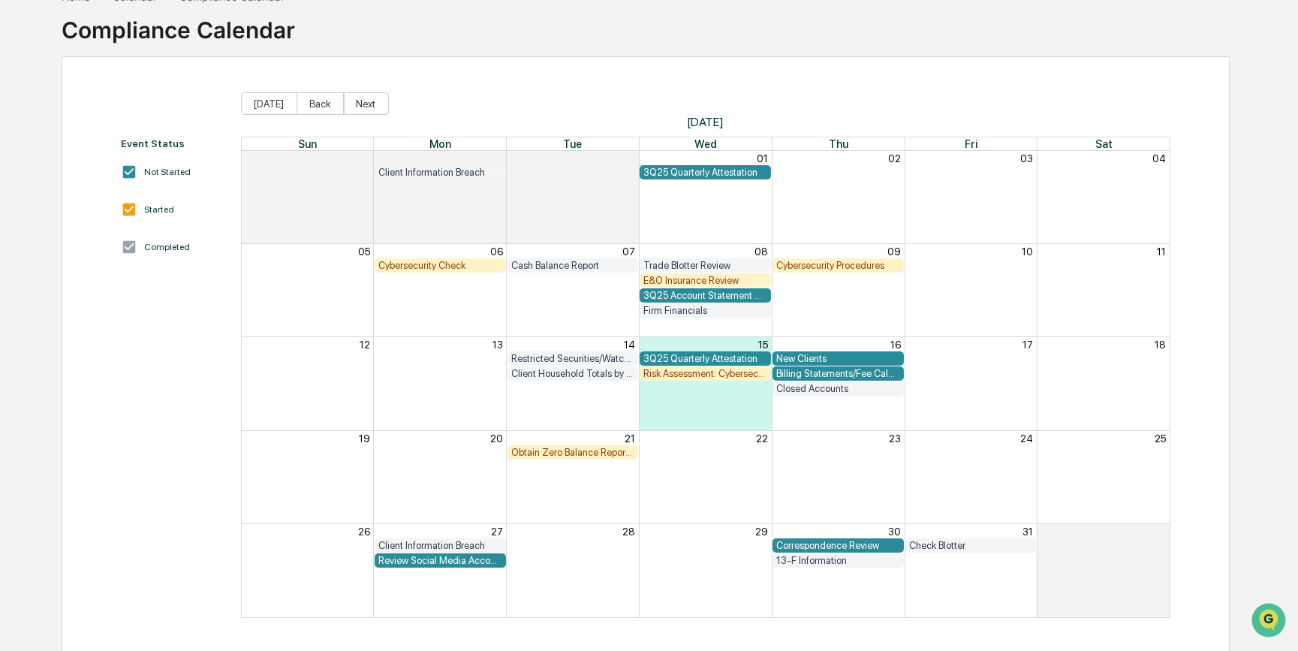
scroll to position [92, 0]
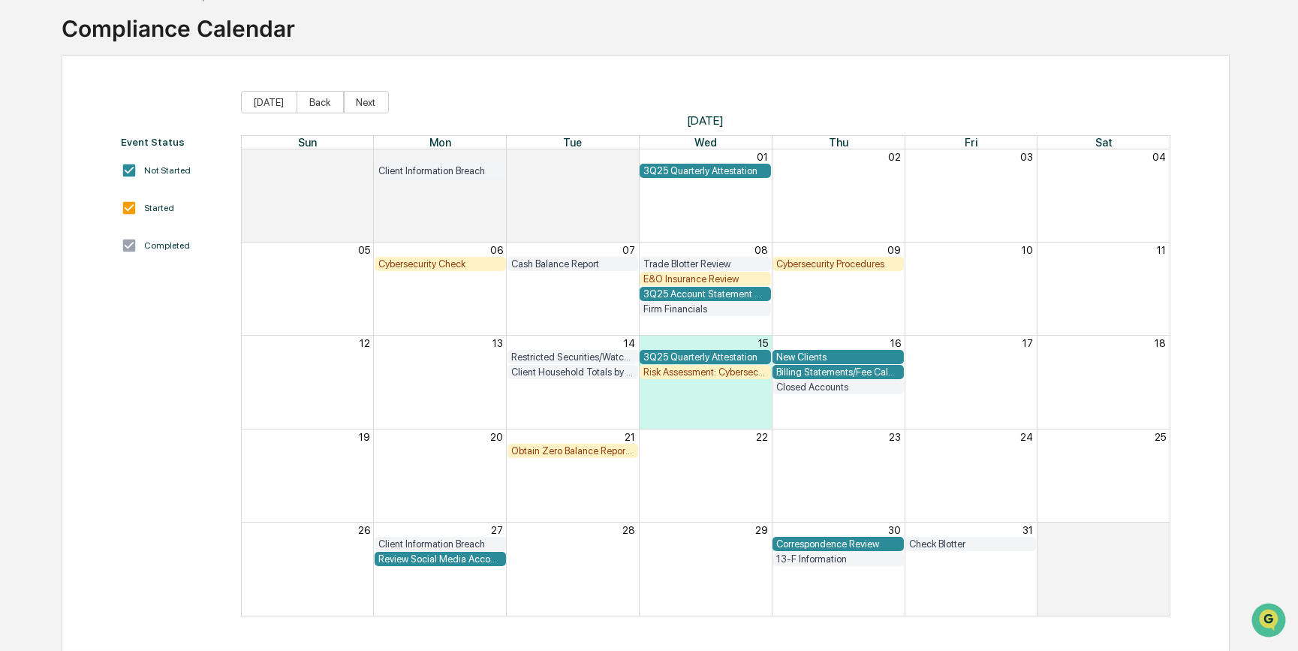
click at [870, 544] on div "Correspondence Review" at bounding box center [838, 543] width 124 height 11
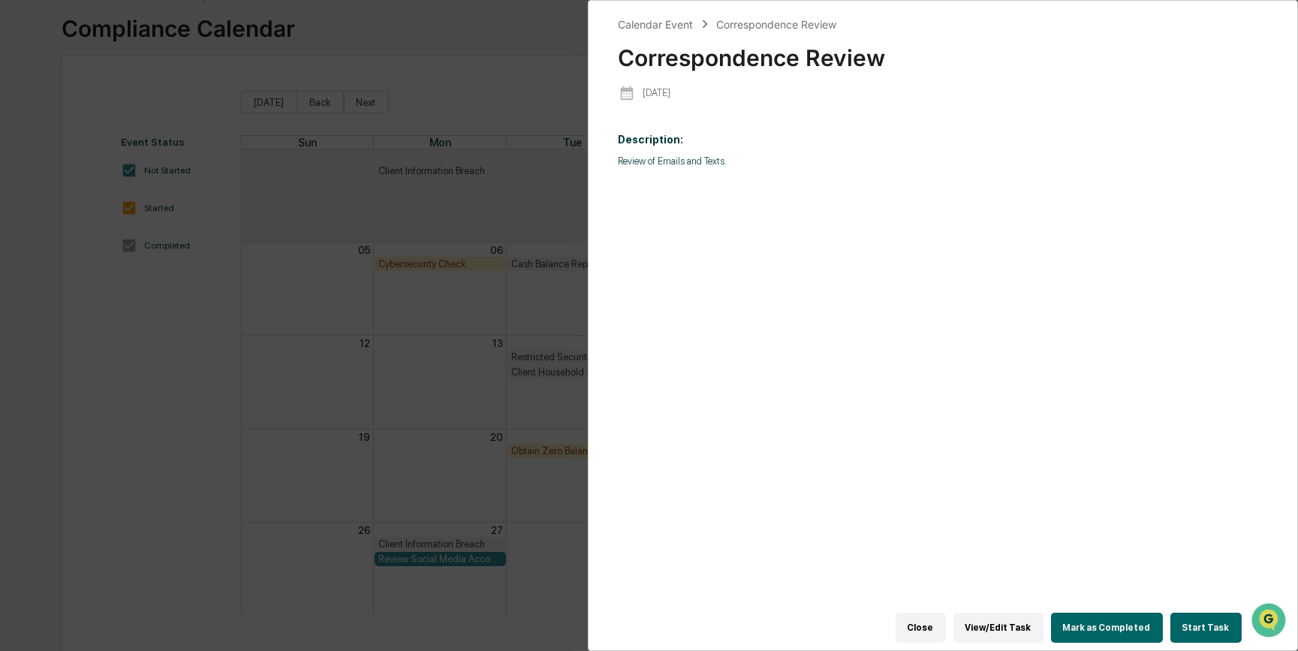
click at [1206, 624] on button "Start Task" at bounding box center [1206, 628] width 71 height 30
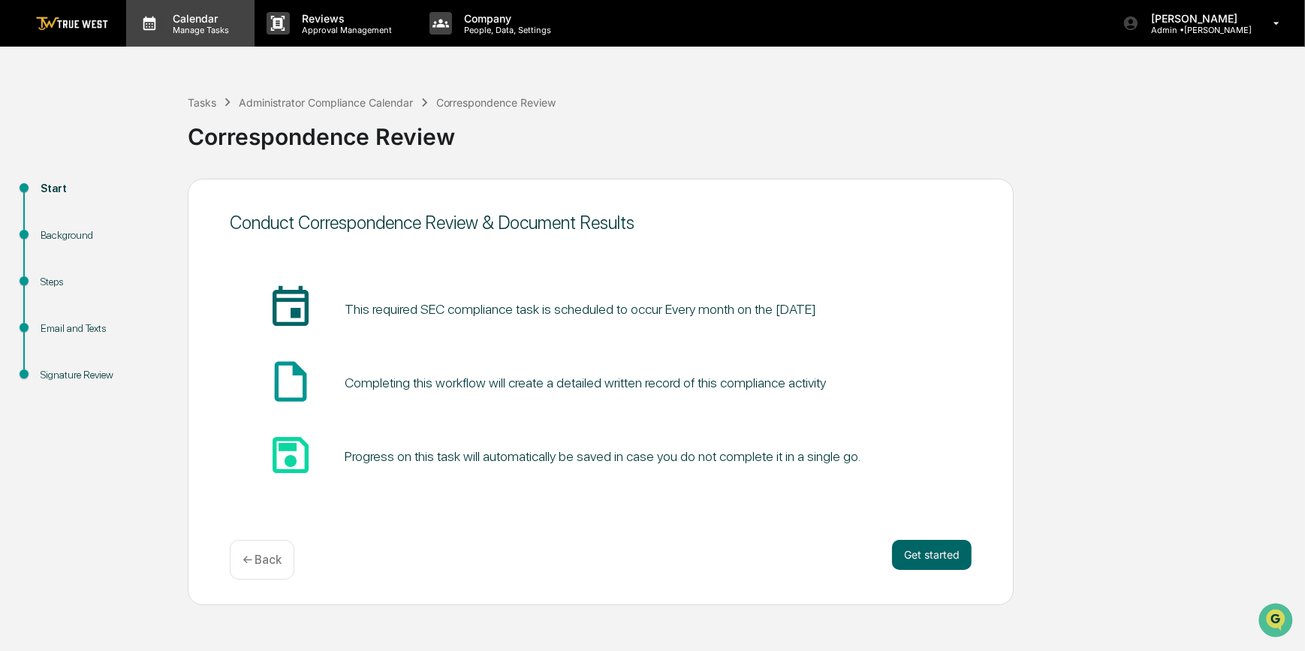
click at [177, 23] on p "Calendar" at bounding box center [199, 18] width 76 height 13
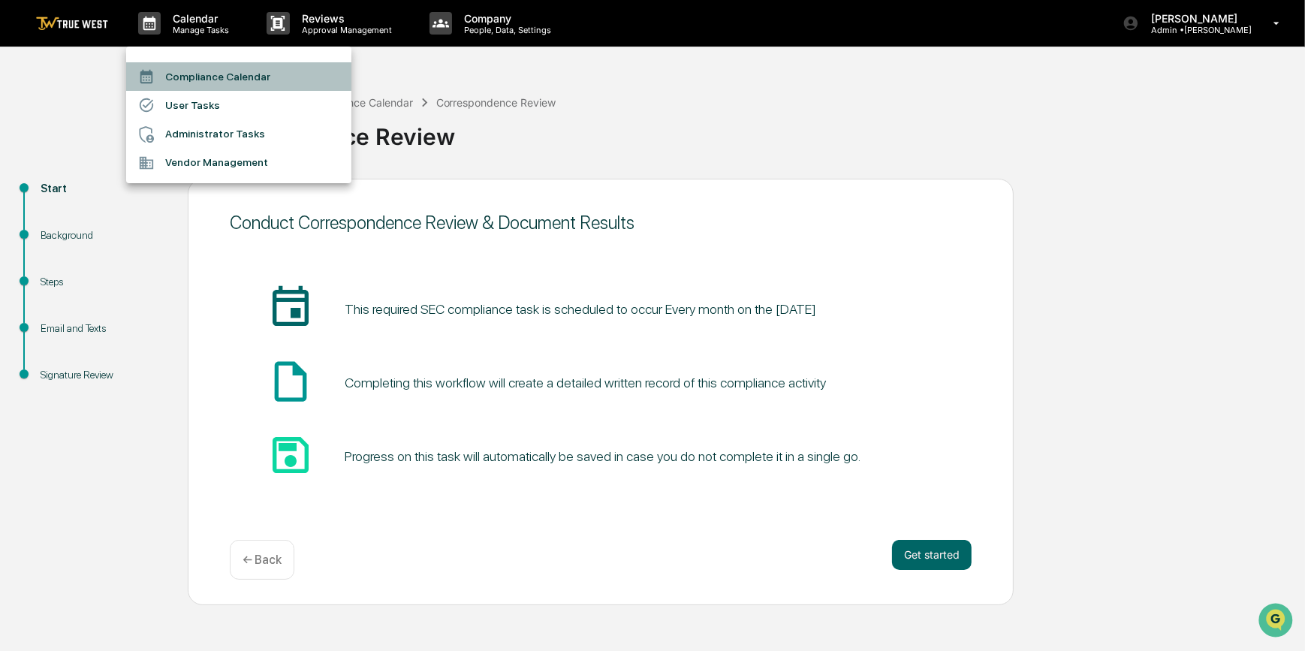
click at [172, 71] on li "Compliance Calendar" at bounding box center [238, 76] width 225 height 29
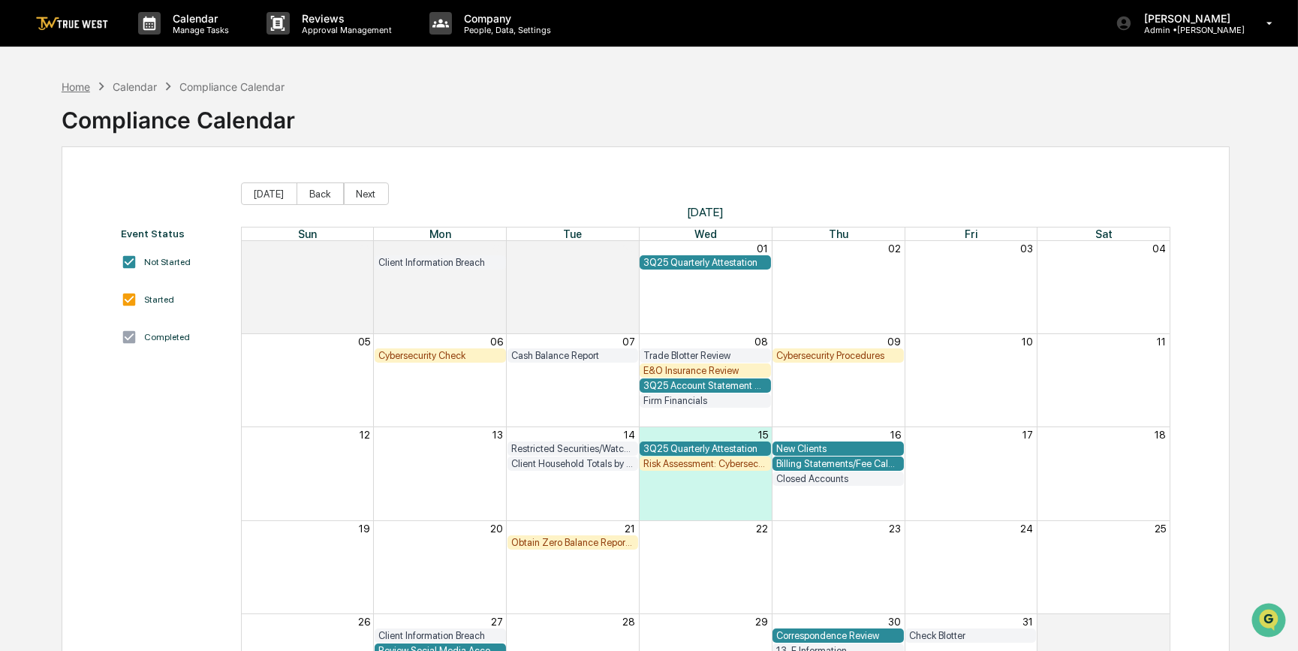
click at [74, 84] on div "Home" at bounding box center [76, 86] width 29 height 13
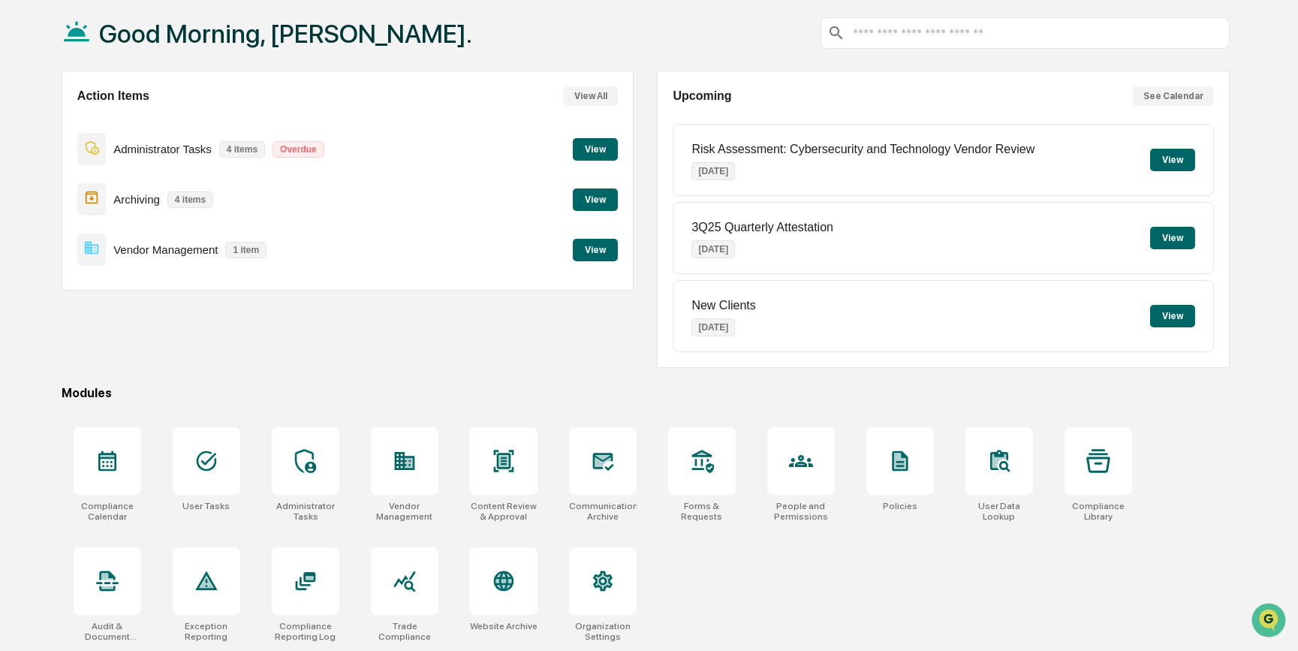
scroll to position [77, 0]
click at [608, 466] on icon at bounding box center [603, 461] width 24 height 24
